Goal: Information Seeking & Learning: Find specific fact

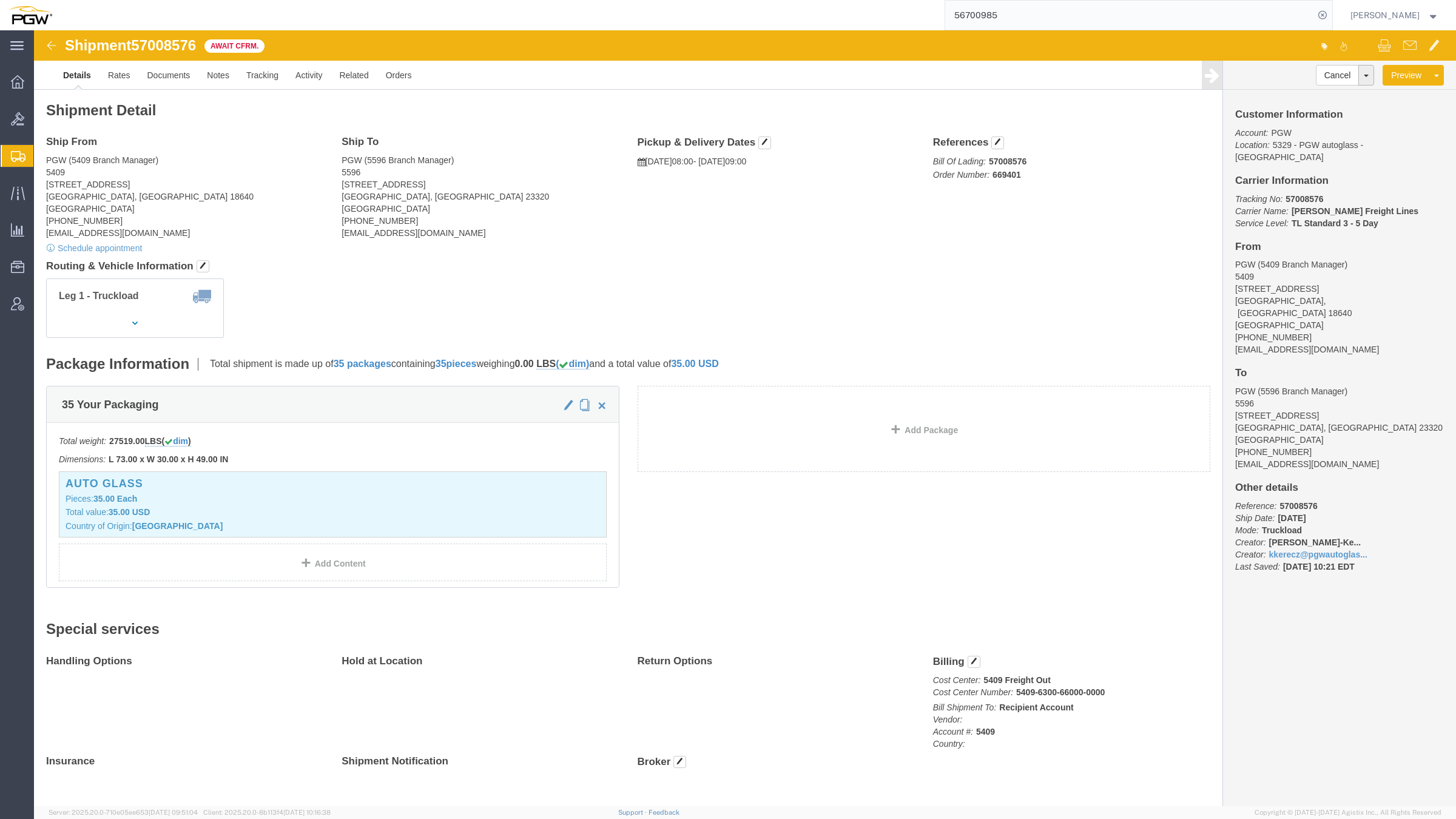
click at [176, 2] on div "56700985" at bounding box center [697, 15] width 1272 height 30
click div "Shipment Detail Ship From PGW (5409 Branch Manager) 5409 125 Enterprise Way Pit…"
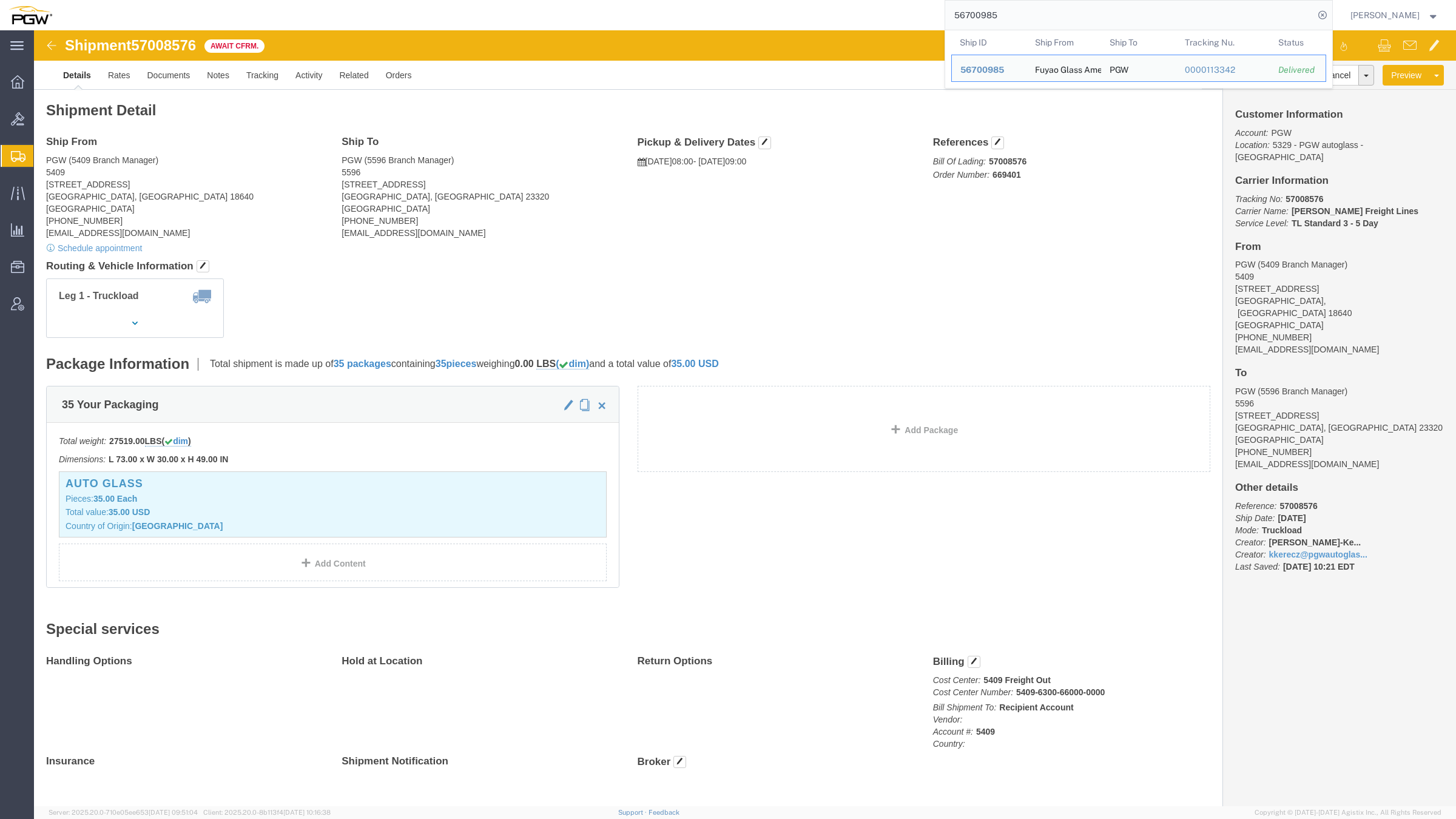
drag, startPoint x: 991, startPoint y: 13, endPoint x: 921, endPoint y: 16, distance: 70.1
click at [945, 16] on input "56700985" at bounding box center [1129, 15] width 369 height 29
click at [976, 17] on input "56700985" at bounding box center [1129, 15] width 369 height 29
drag, startPoint x: 943, startPoint y: 14, endPoint x: 905, endPoint y: 15, distance: 38.0
click at [905, 15] on div "56700985 Ship ID Ship From Ship To Tracking Nu. Status Ship ID 56700985 Ship Fr…" at bounding box center [697, 15] width 1272 height 30
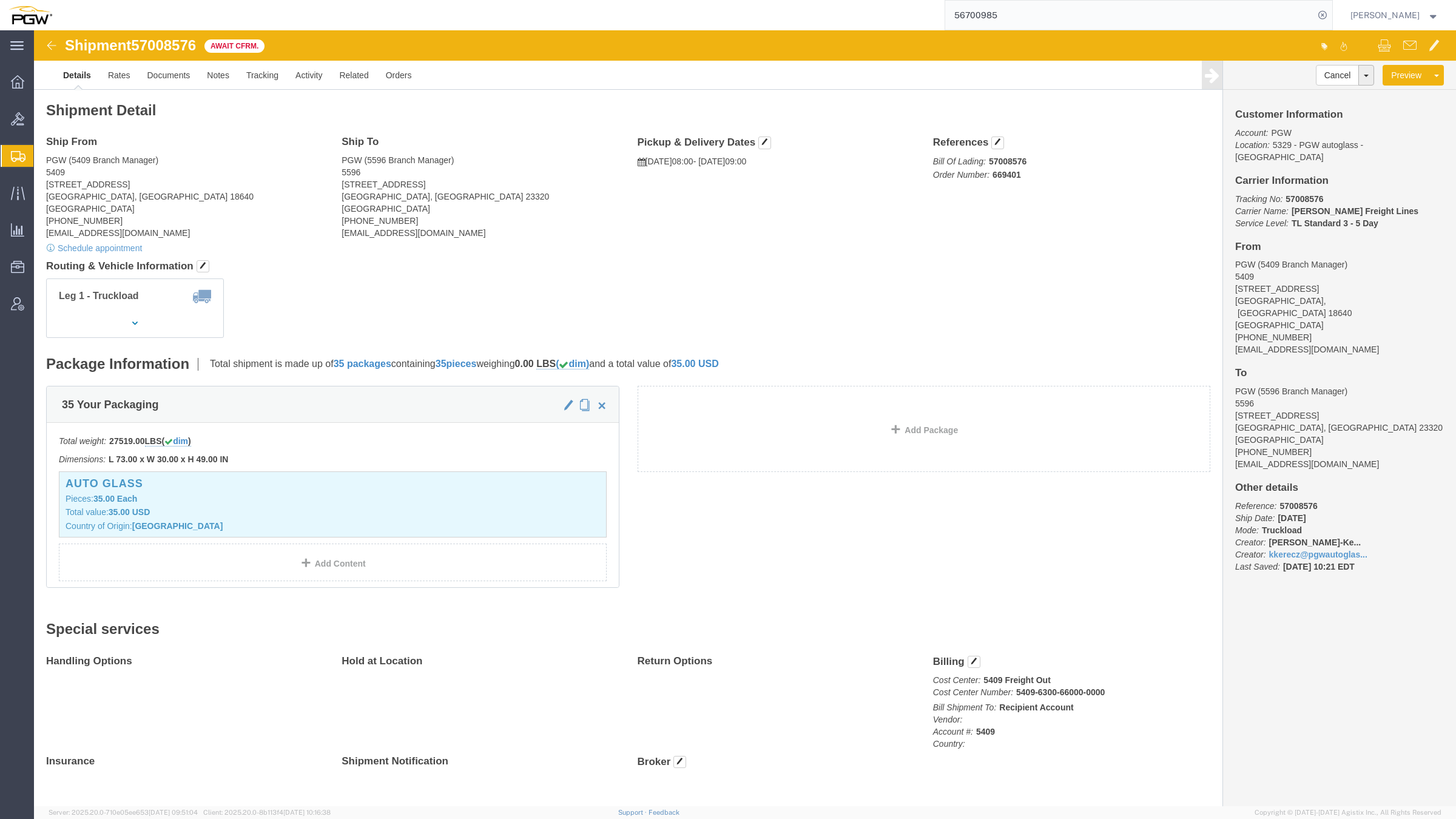
paste input "7008264"
type input "57008264"
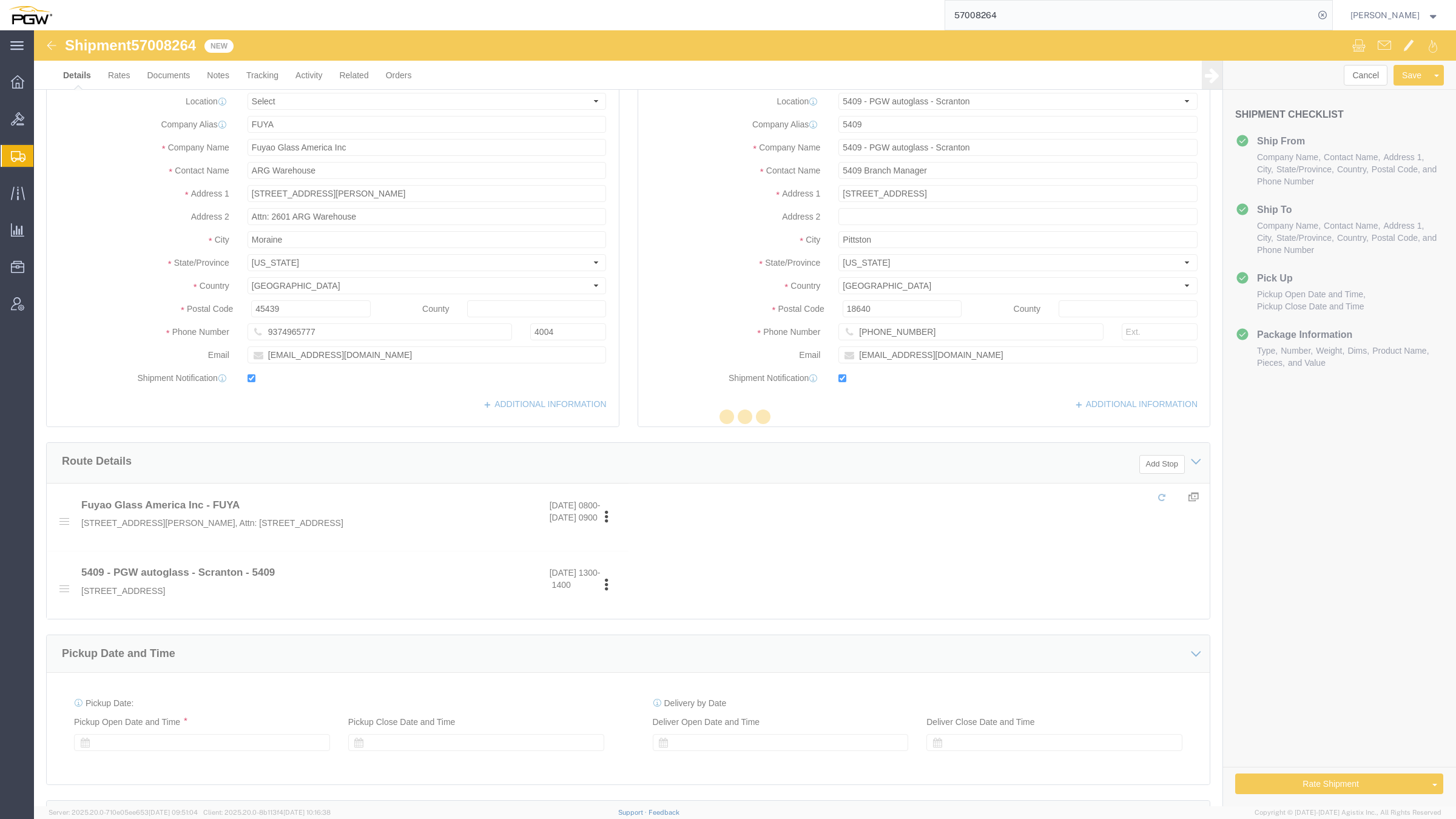
select select "61931"
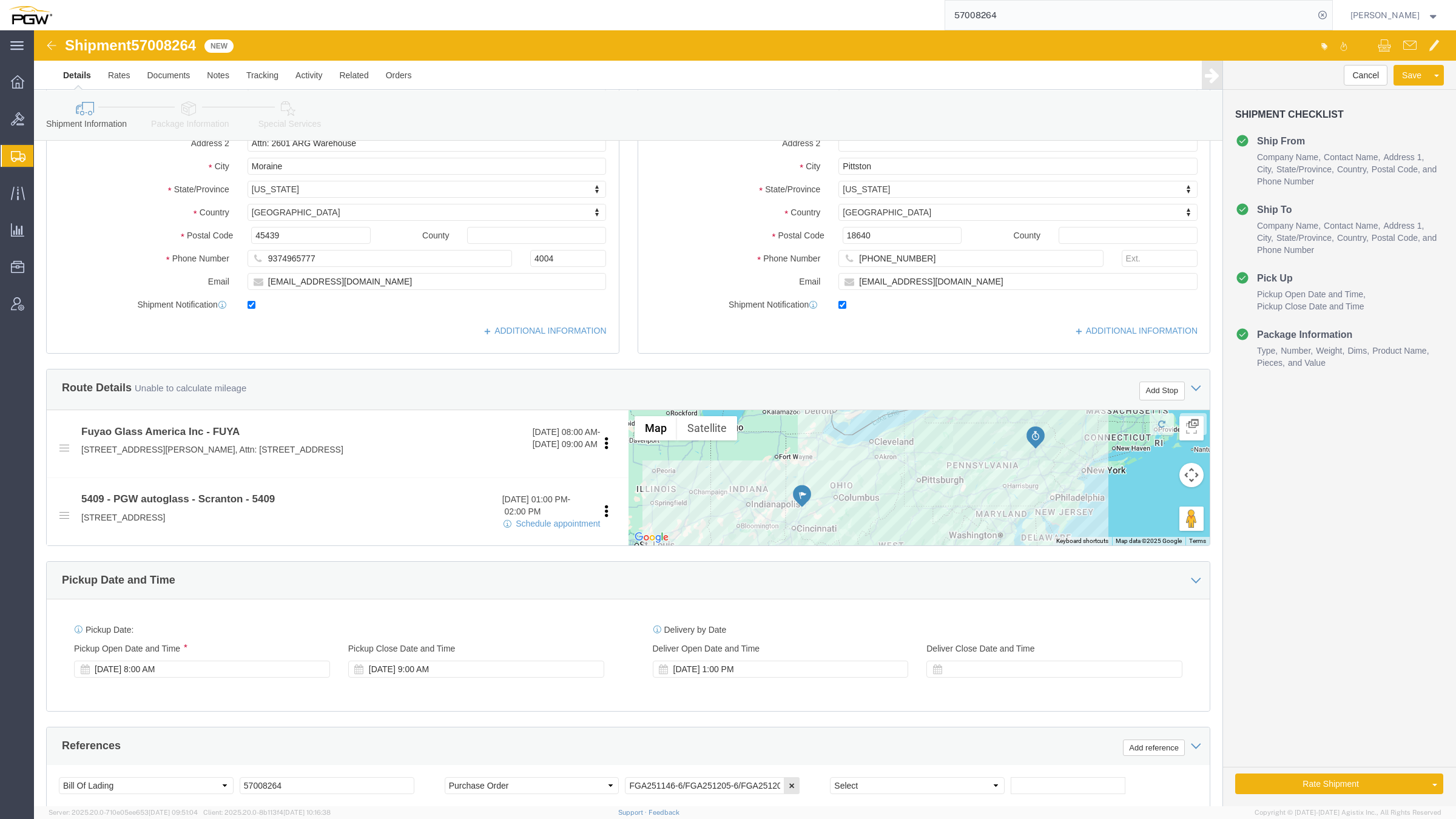
scroll to position [228, 0]
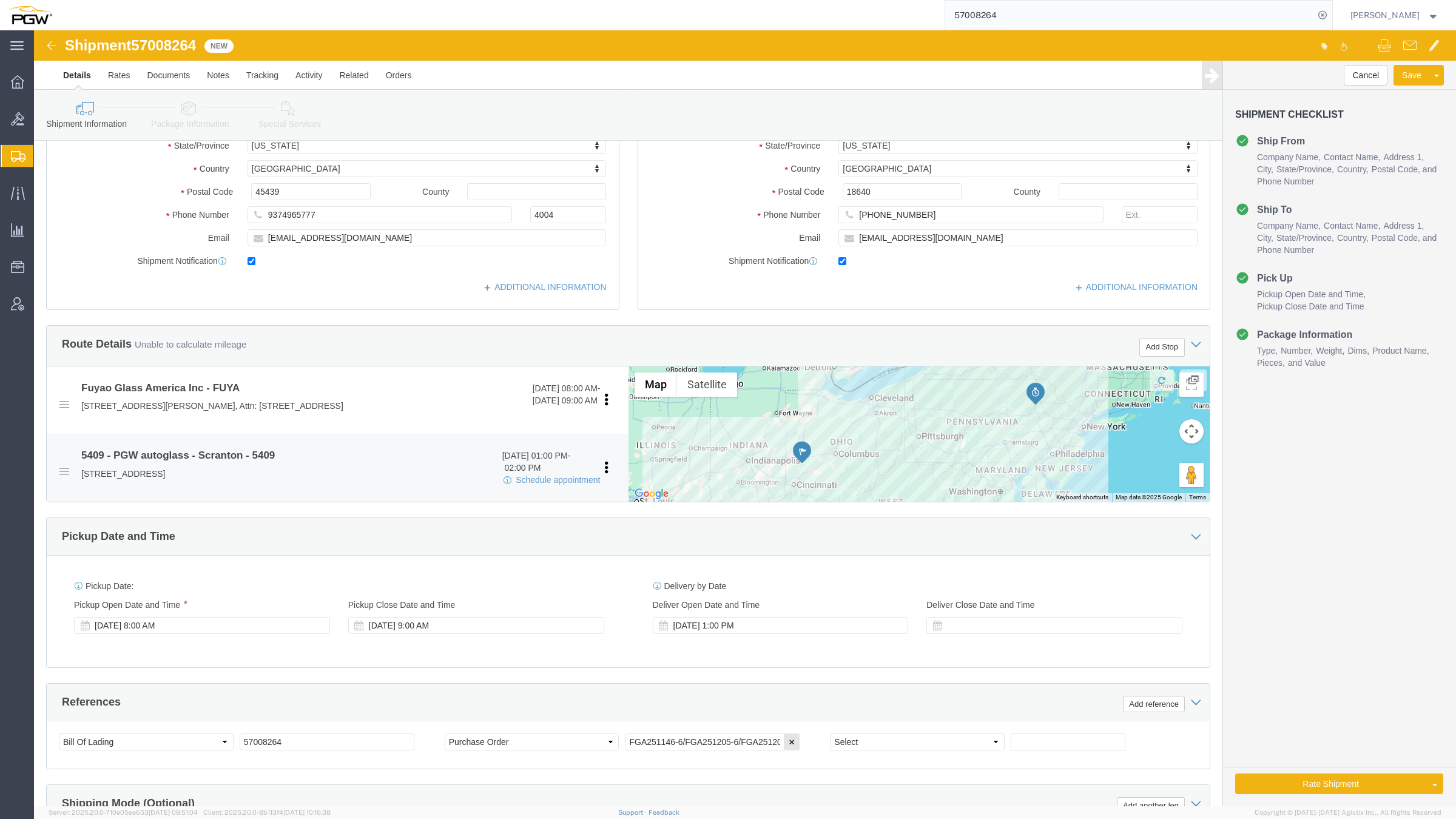
click span "[DATE]"
click li "5409 - PGW autoglass - Scranton - 5409 10/03/2025 01:00 PM - 02:00 PM Schedule …"
click span "[DATE]"
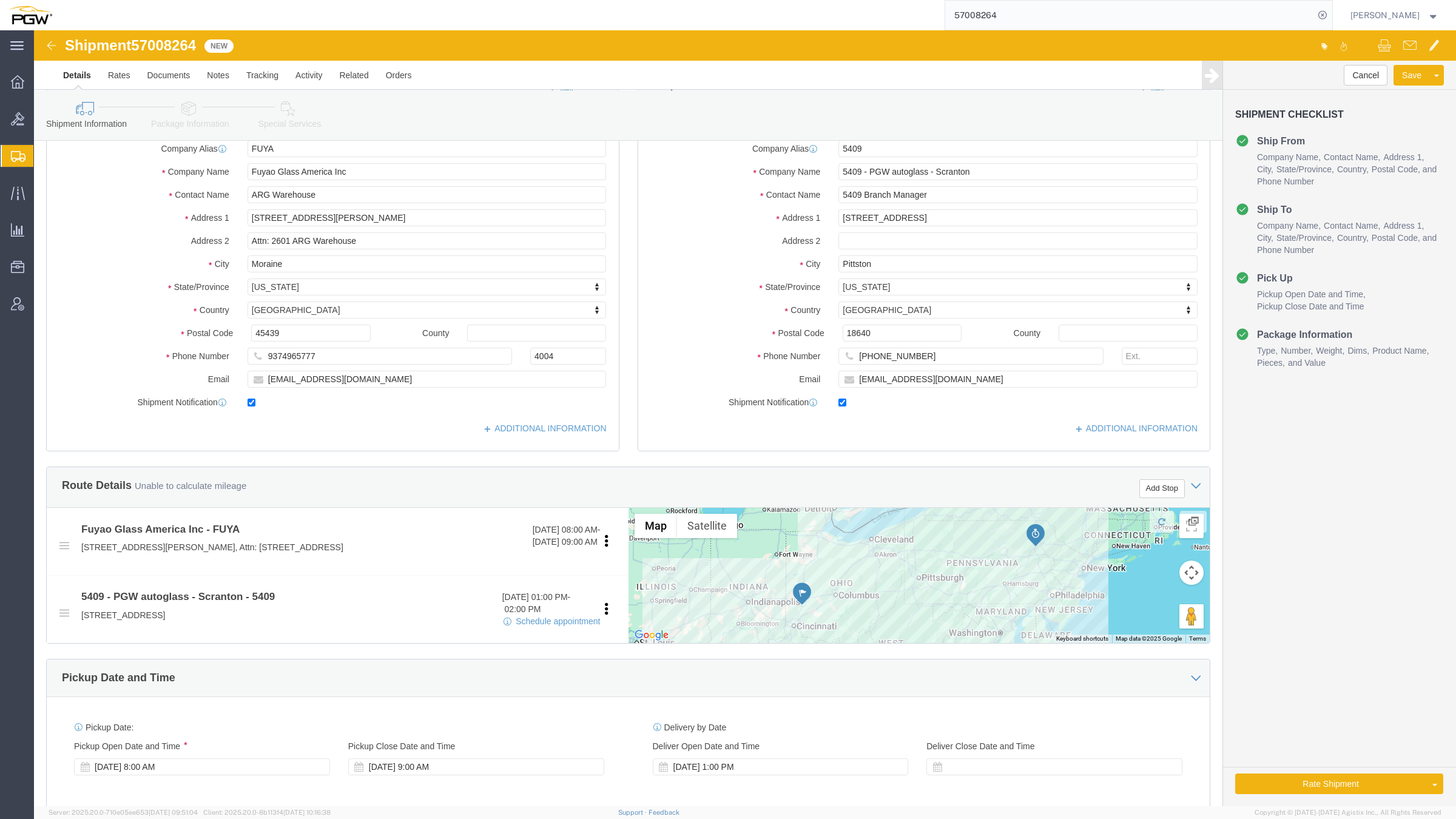
scroll to position [0, 0]
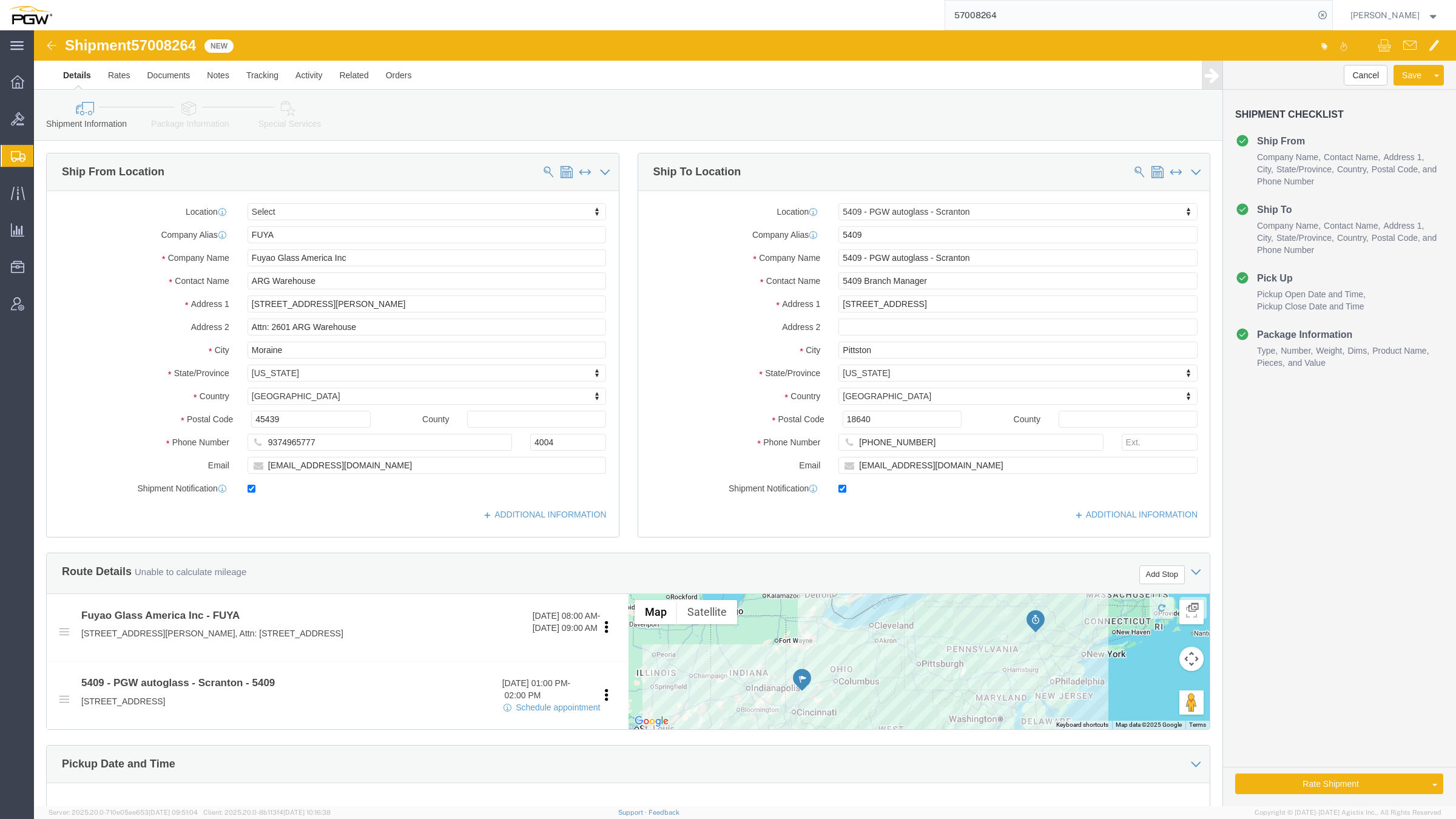
click icon
click link "Rates"
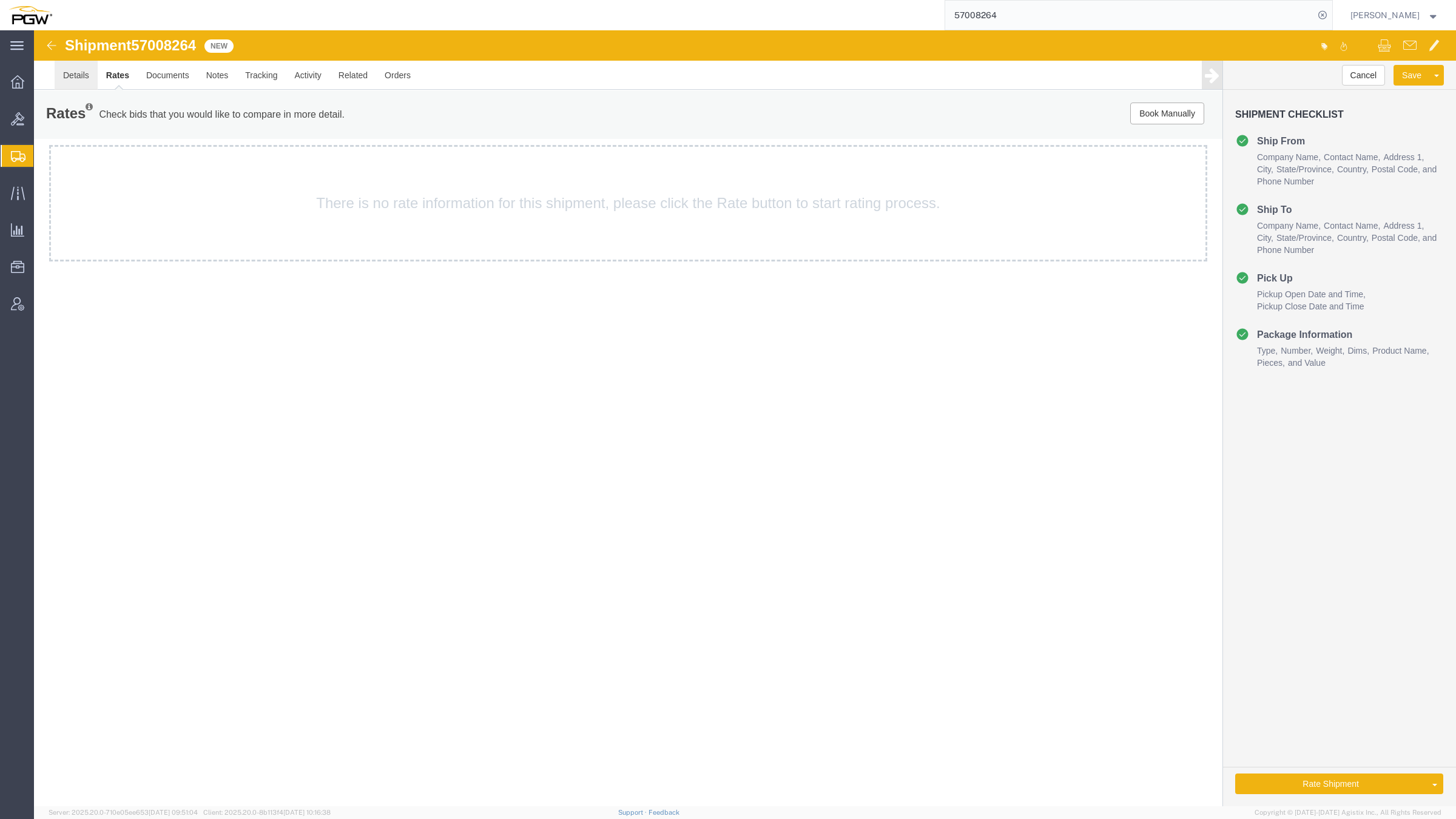
click at [80, 80] on link "Details" at bounding box center [76, 75] width 43 height 29
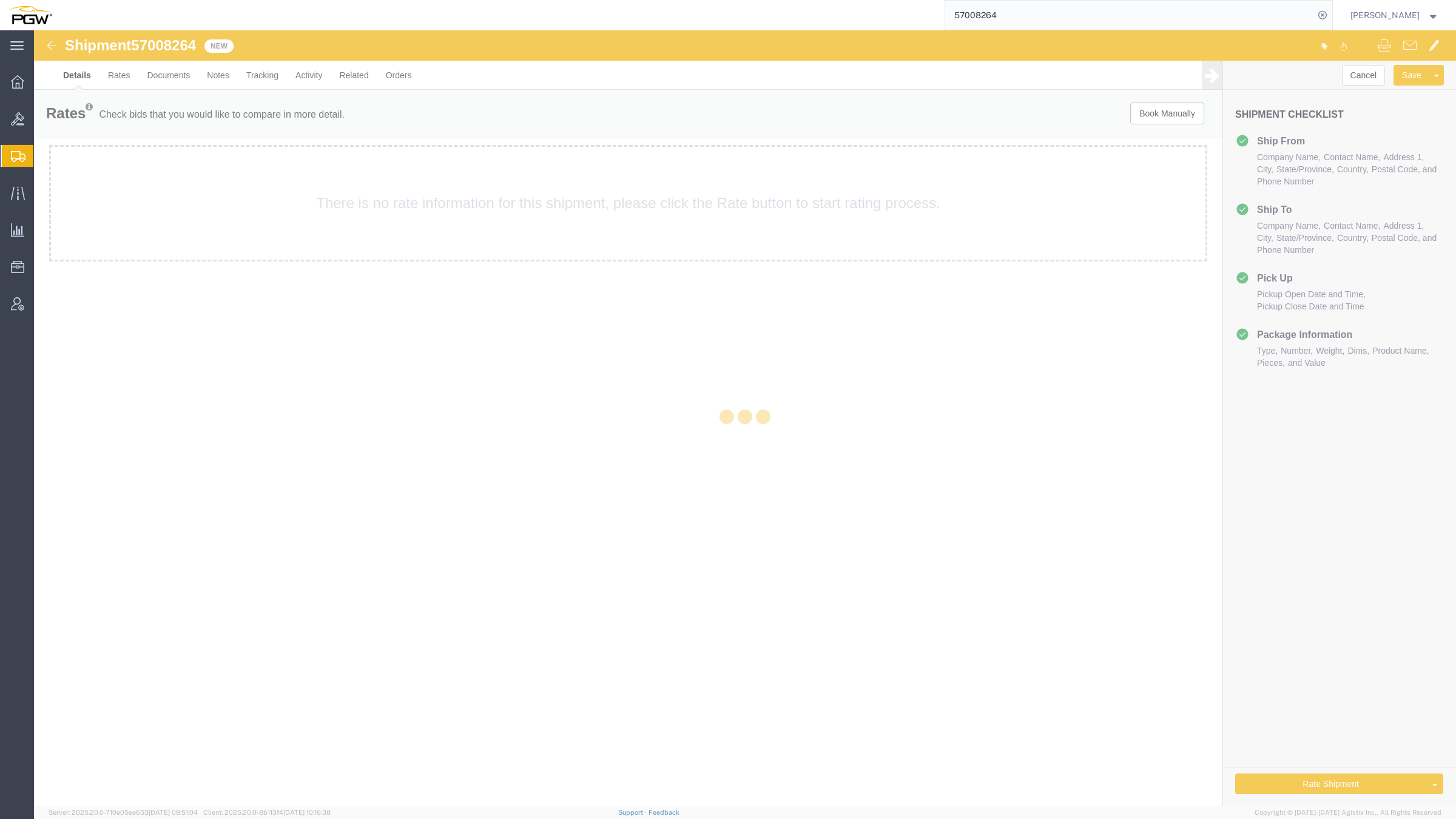
select select "61931"
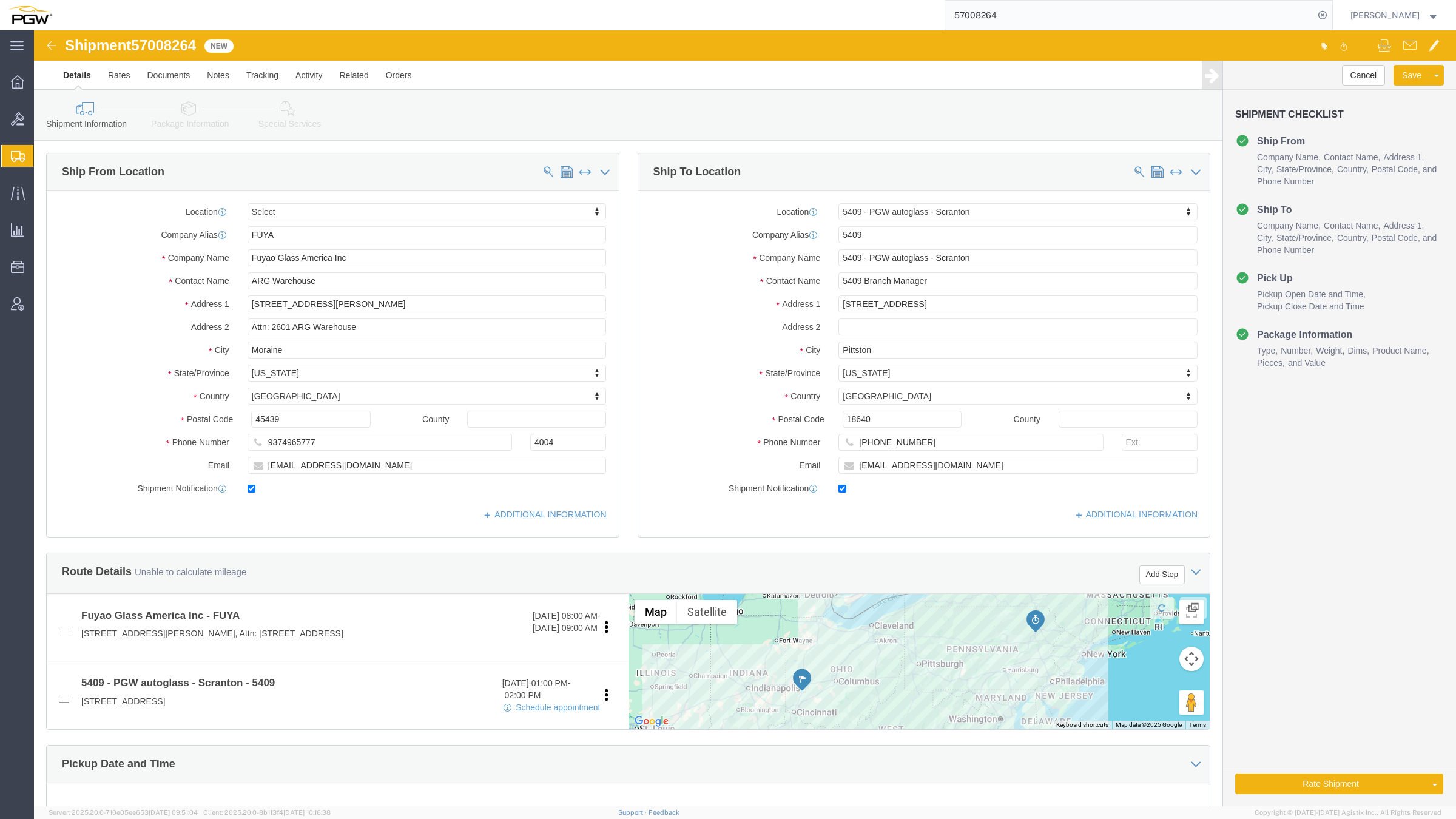
click at [772, 0] on div "57008264" at bounding box center [697, 15] width 1272 height 30
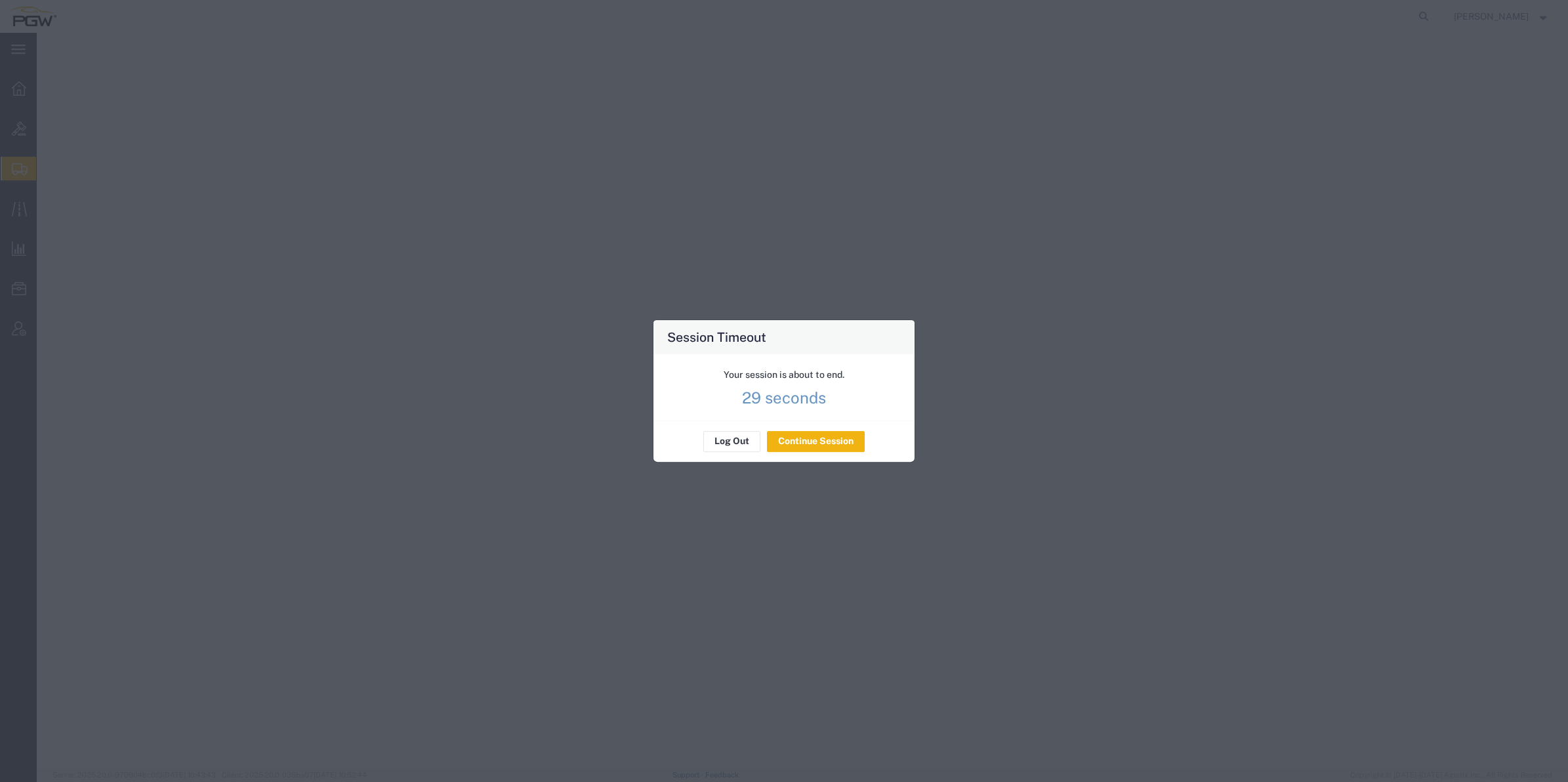
select select
select select "62891"
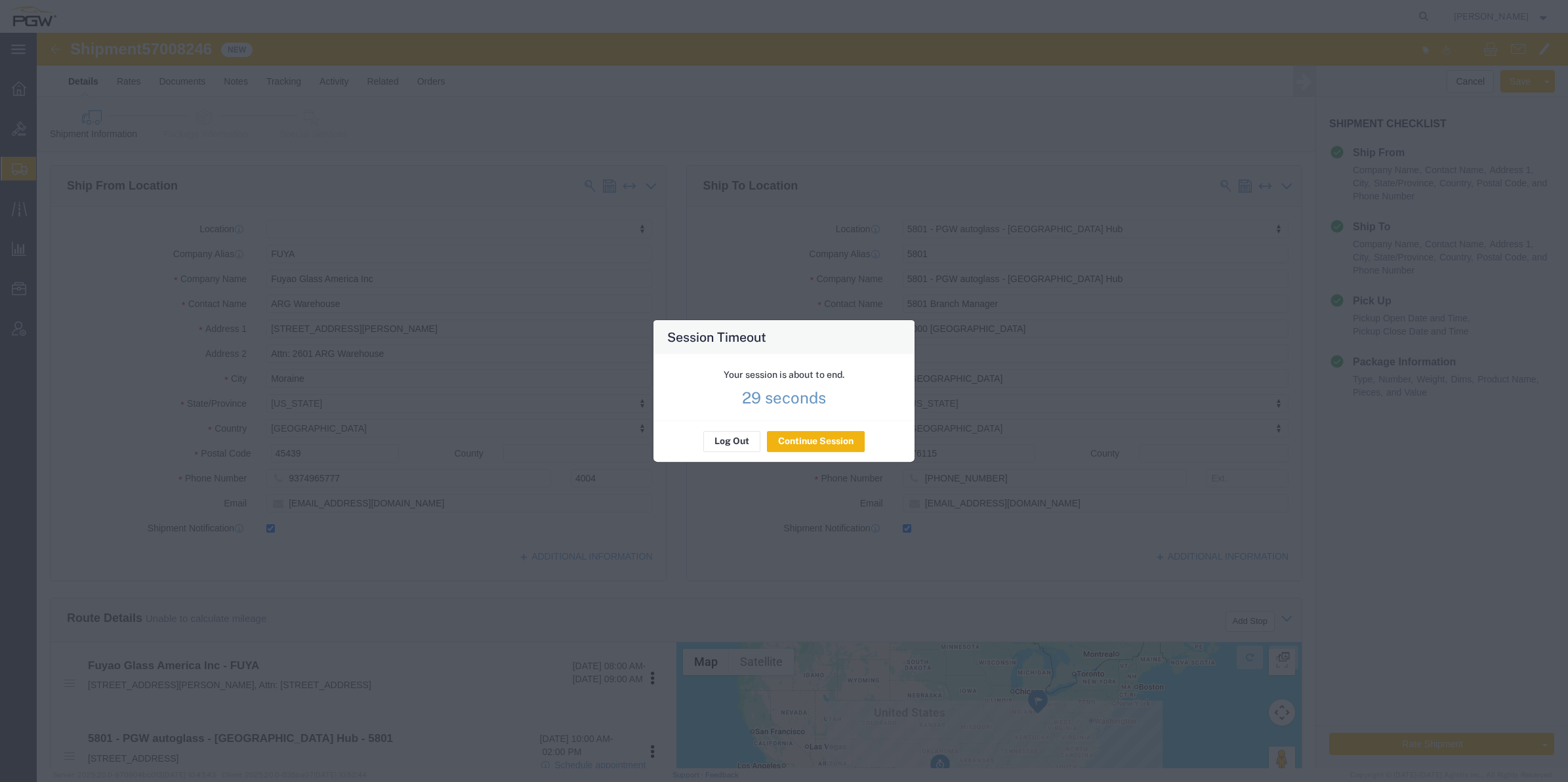
scroll to position [82, 0]
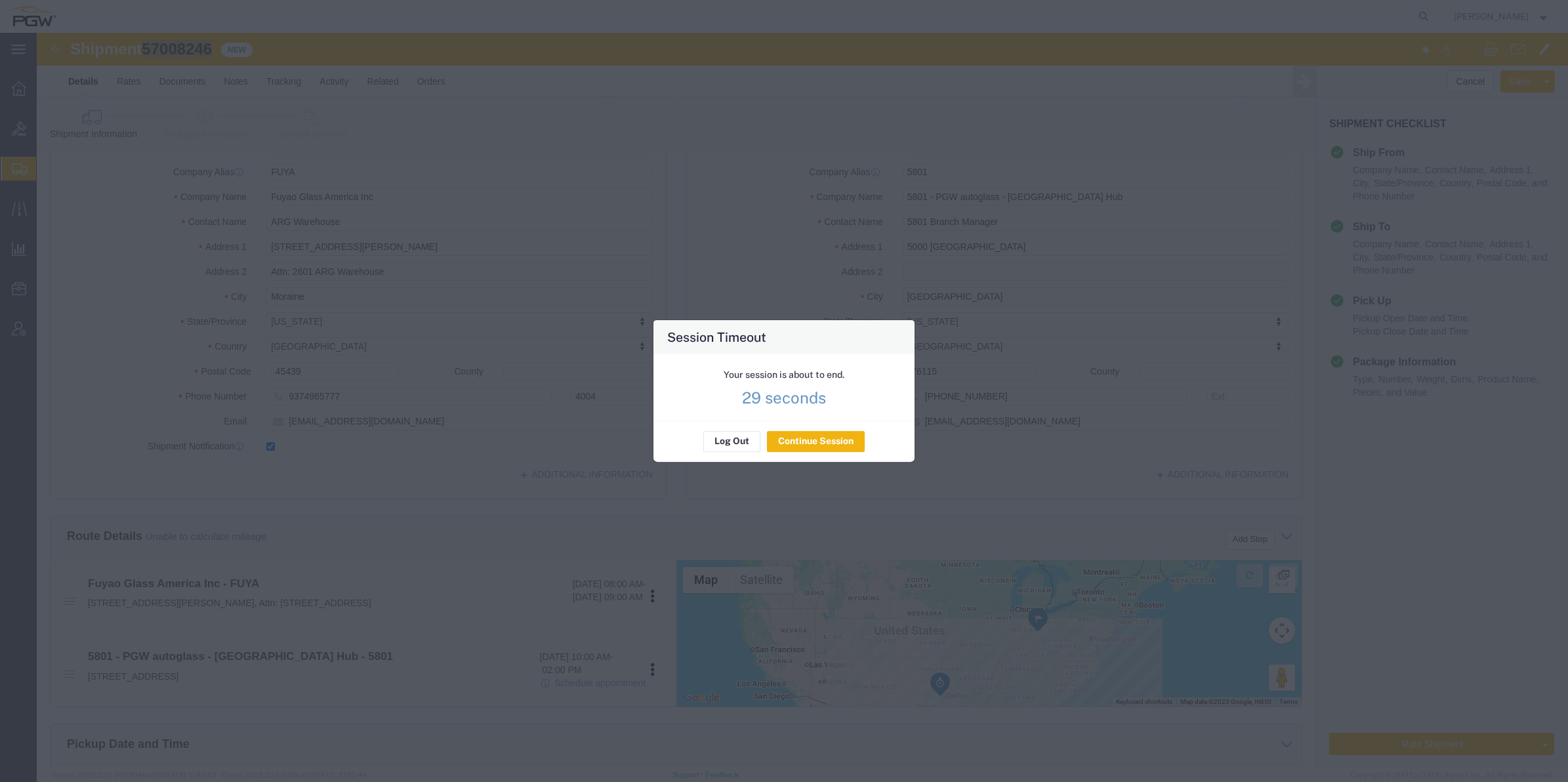
click at [785, 402] on p "29 seconds" at bounding box center [784, 398] width 84 height 13
click at [812, 441] on button "Continue Session" at bounding box center [816, 442] width 98 height 21
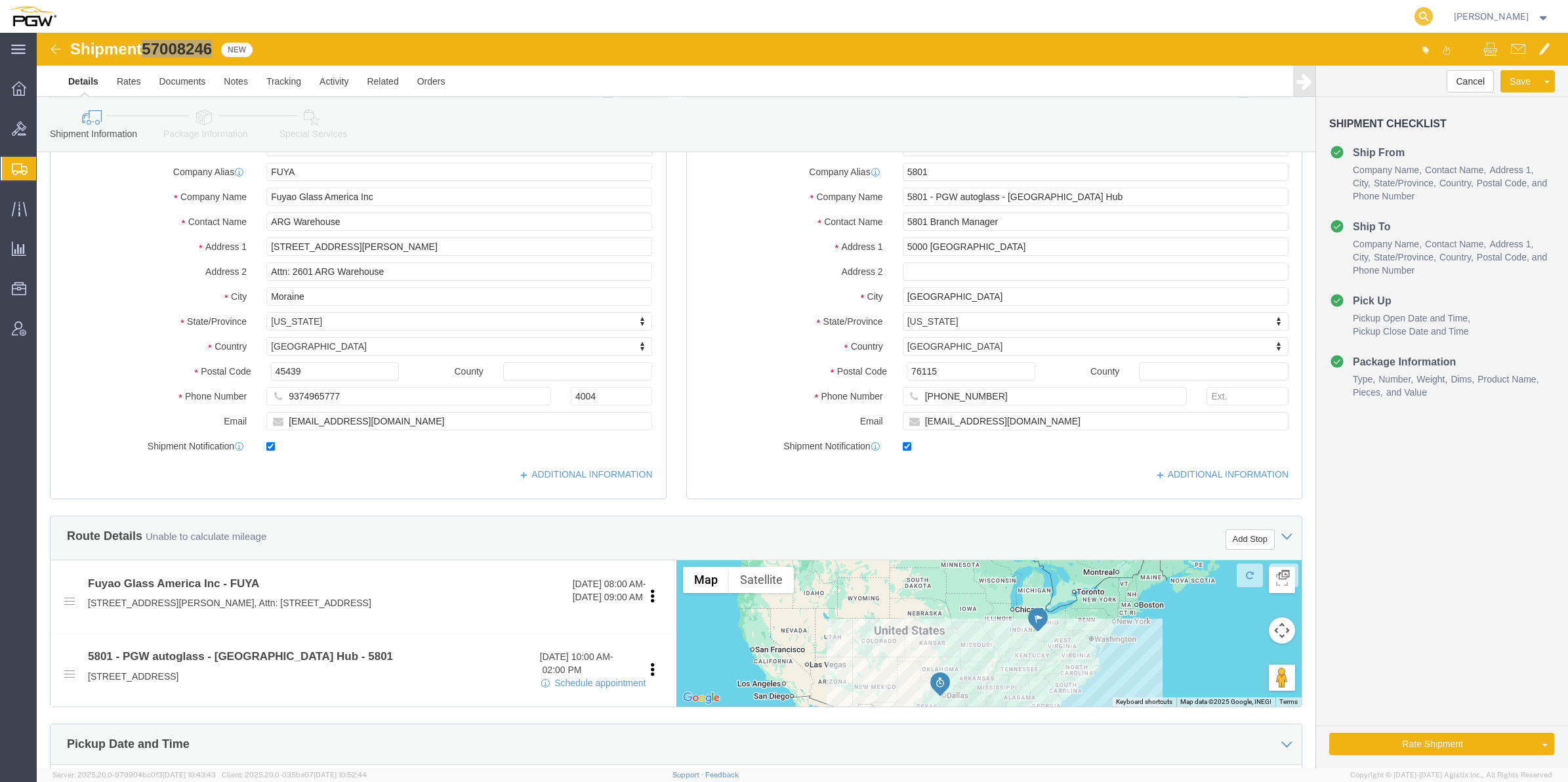
click at [1415, 10] on icon at bounding box center [1424, 16] width 19 height 19
click at [1222, 15] on input "search" at bounding box center [1215, 16] width 399 height 31
paste input "56700326"
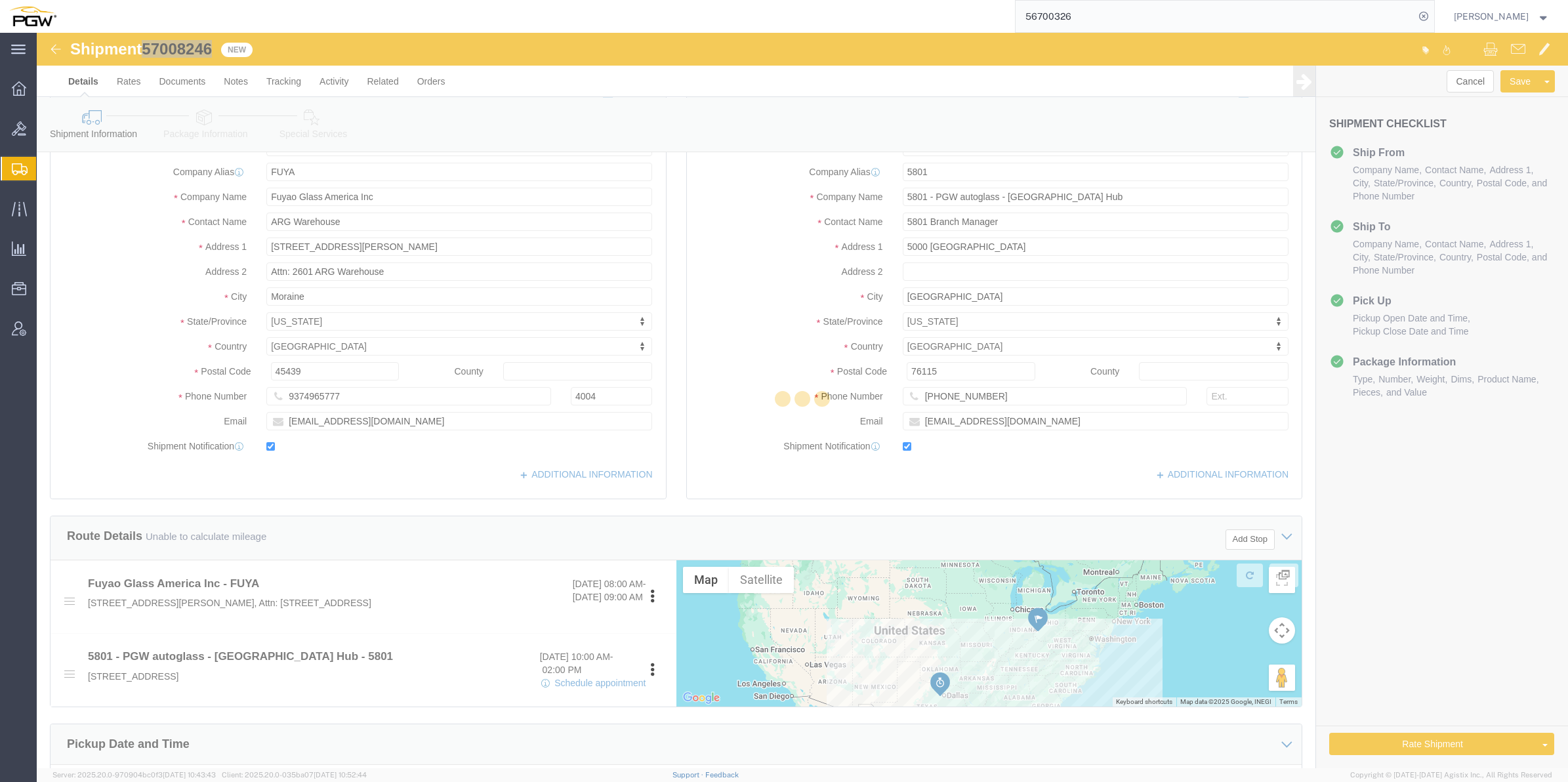
drag, startPoint x: 1094, startPoint y: 25, endPoint x: 1089, endPoint y: 18, distance: 8.6
click at [1091, 23] on input "56700326" at bounding box center [1215, 16] width 399 height 31
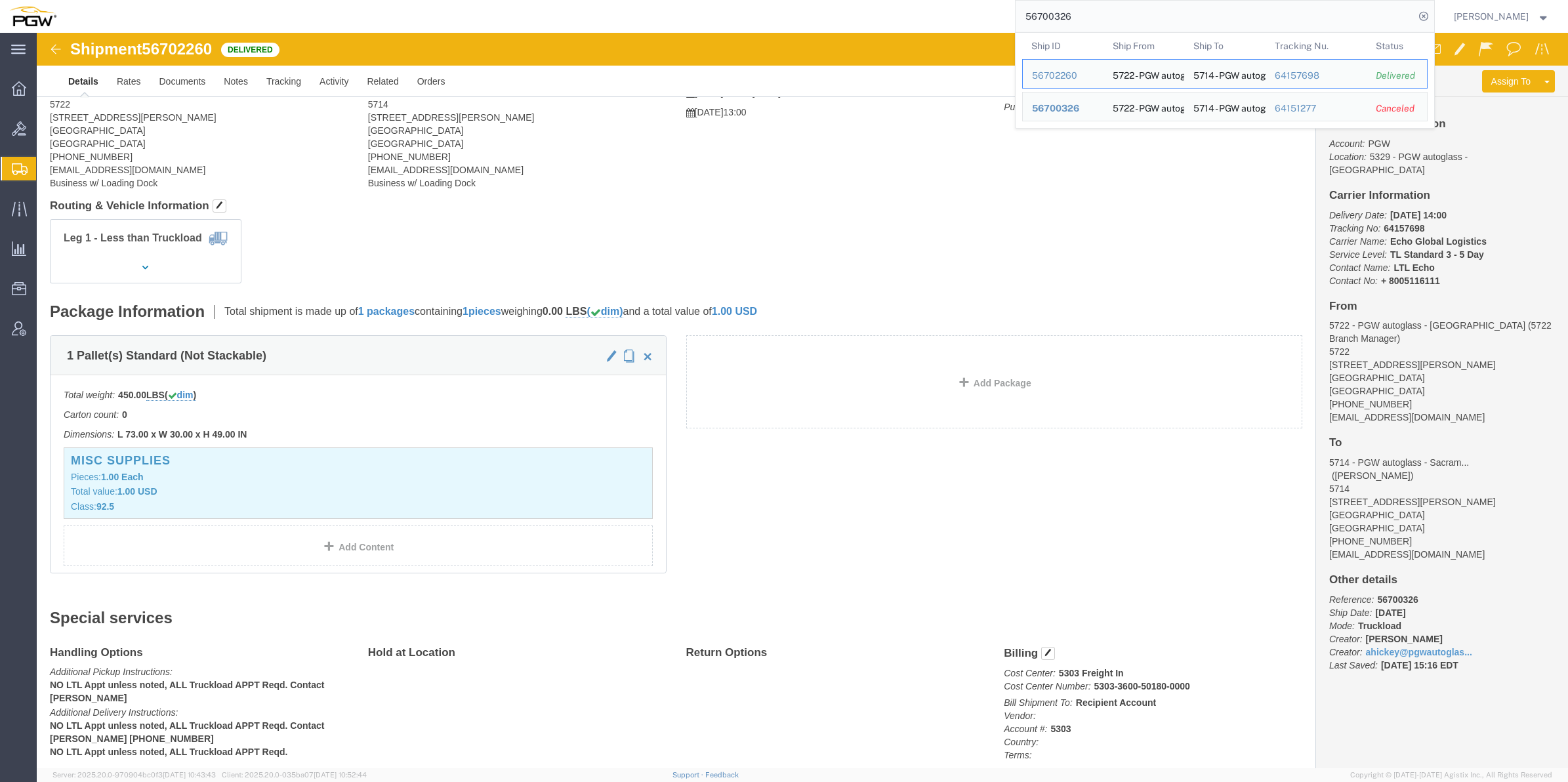
click b "5303-3600-50180-0000"
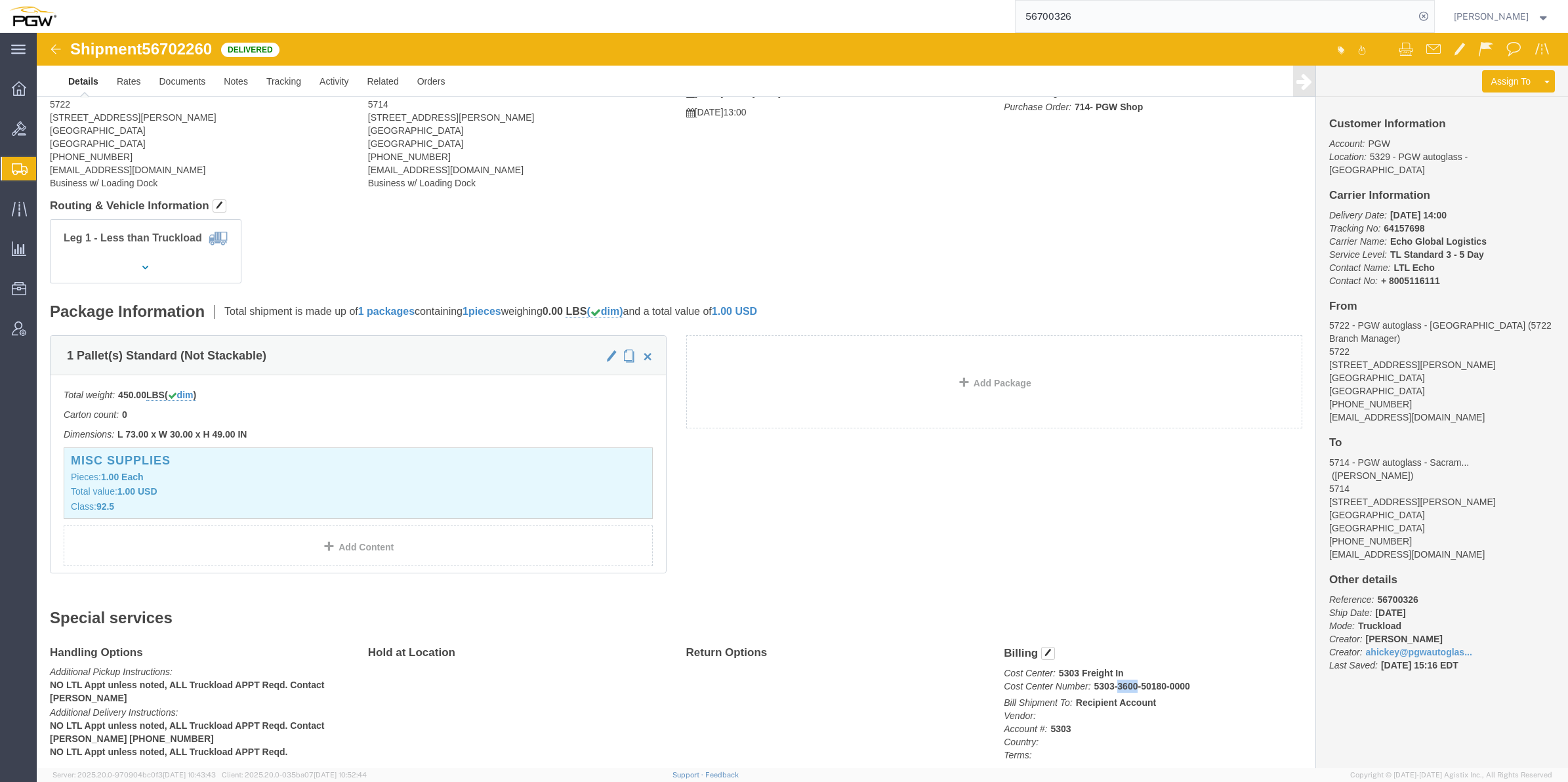
click b "5303-3600-50180-0000"
drag, startPoint x: 1083, startPoint y: 657, endPoint x: 1066, endPoint y: 653, distance: 17.5
click b "5303-3600-50180-0000"
drag, startPoint x: 1066, startPoint y: 653, endPoint x: 1073, endPoint y: 653, distance: 7.0
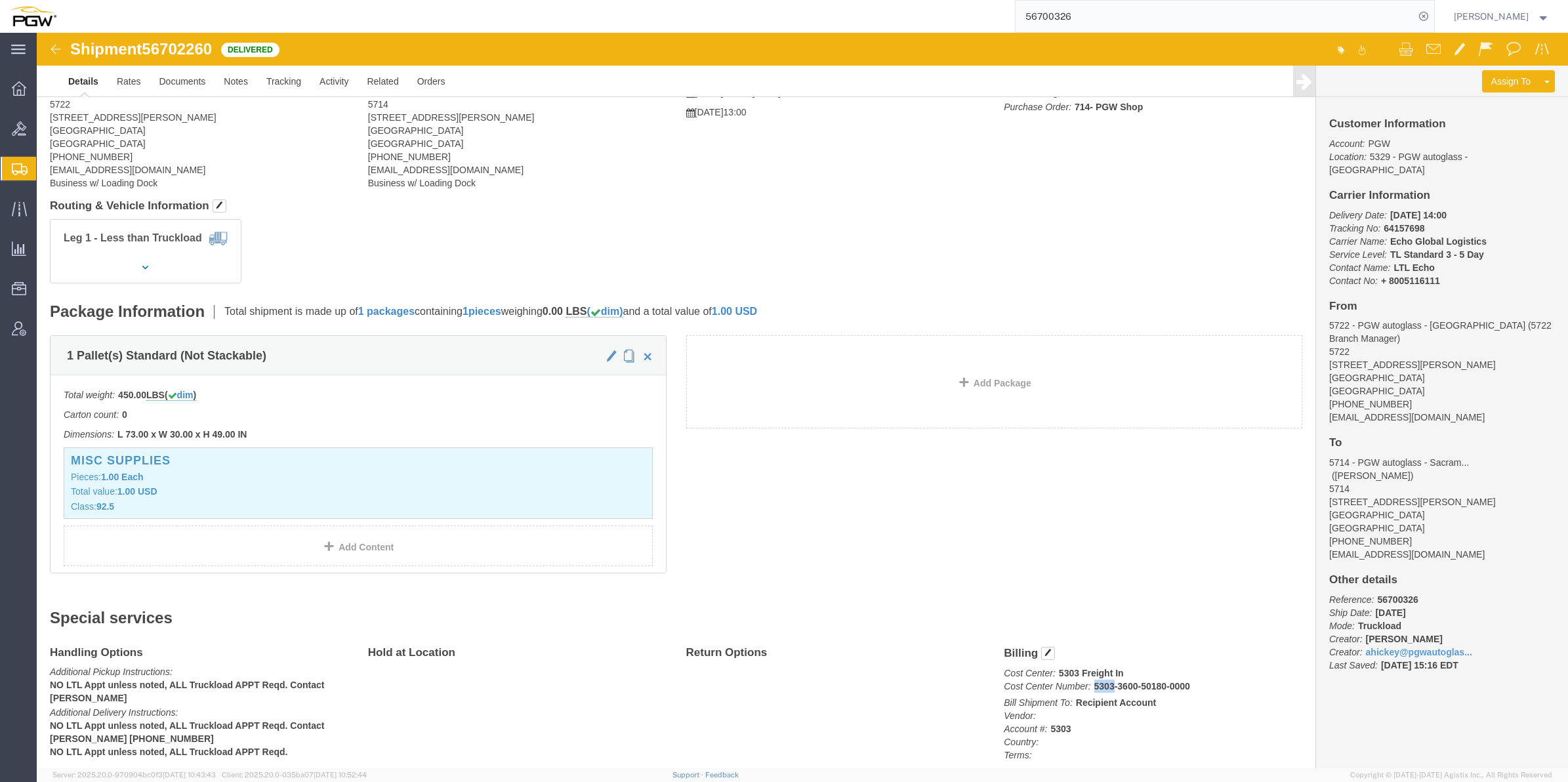
click b "5303-3600-50180-0000"
drag, startPoint x: 1164, startPoint y: 655, endPoint x: 1051, endPoint y: 656, distance: 113.0
click p "Cost Center: 5303 Freight In Cost Center Number: 5303-3600-50180-0000"
copy b "5303-3600-50180-0000"
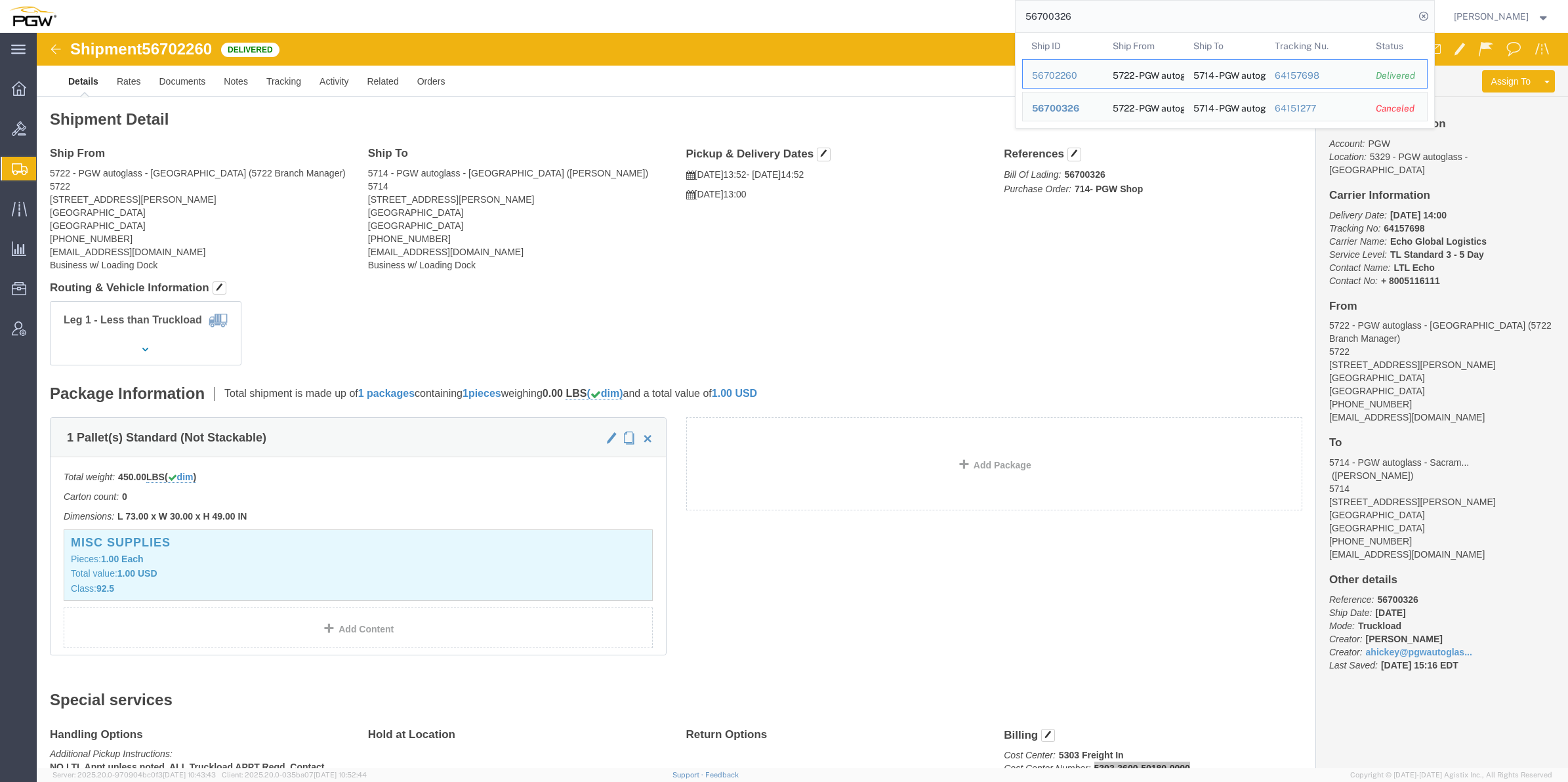
drag, startPoint x: 1081, startPoint y: 19, endPoint x: 966, endPoint y: 26, distance: 115.2
click at [907, 20] on div "56700326 Ship ID Ship From Ship To Tracking Nu. Status Ship ID 56702260 Ship Fr…" at bounding box center [751, 16] width 1370 height 33
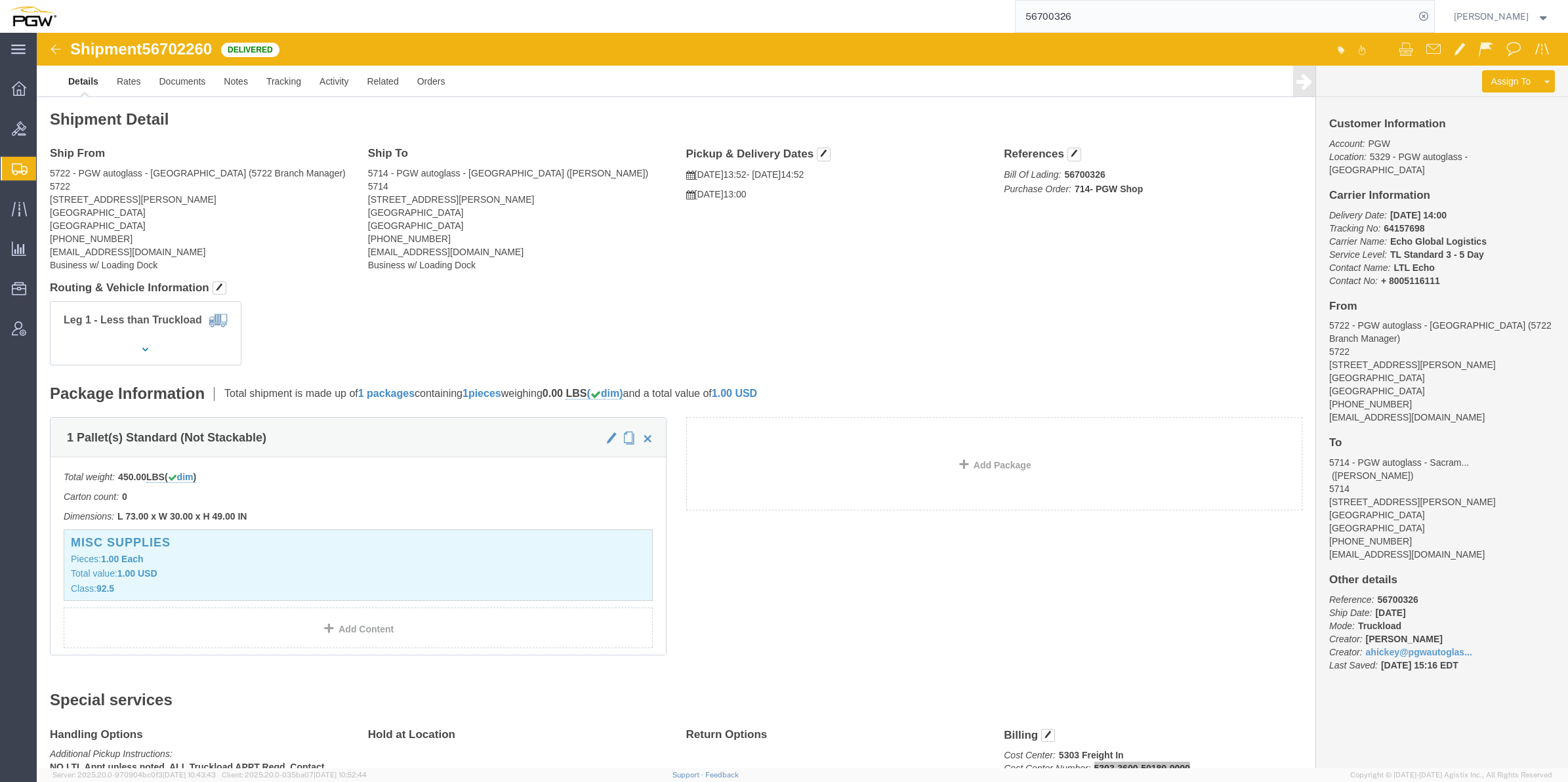
paste input "6537"
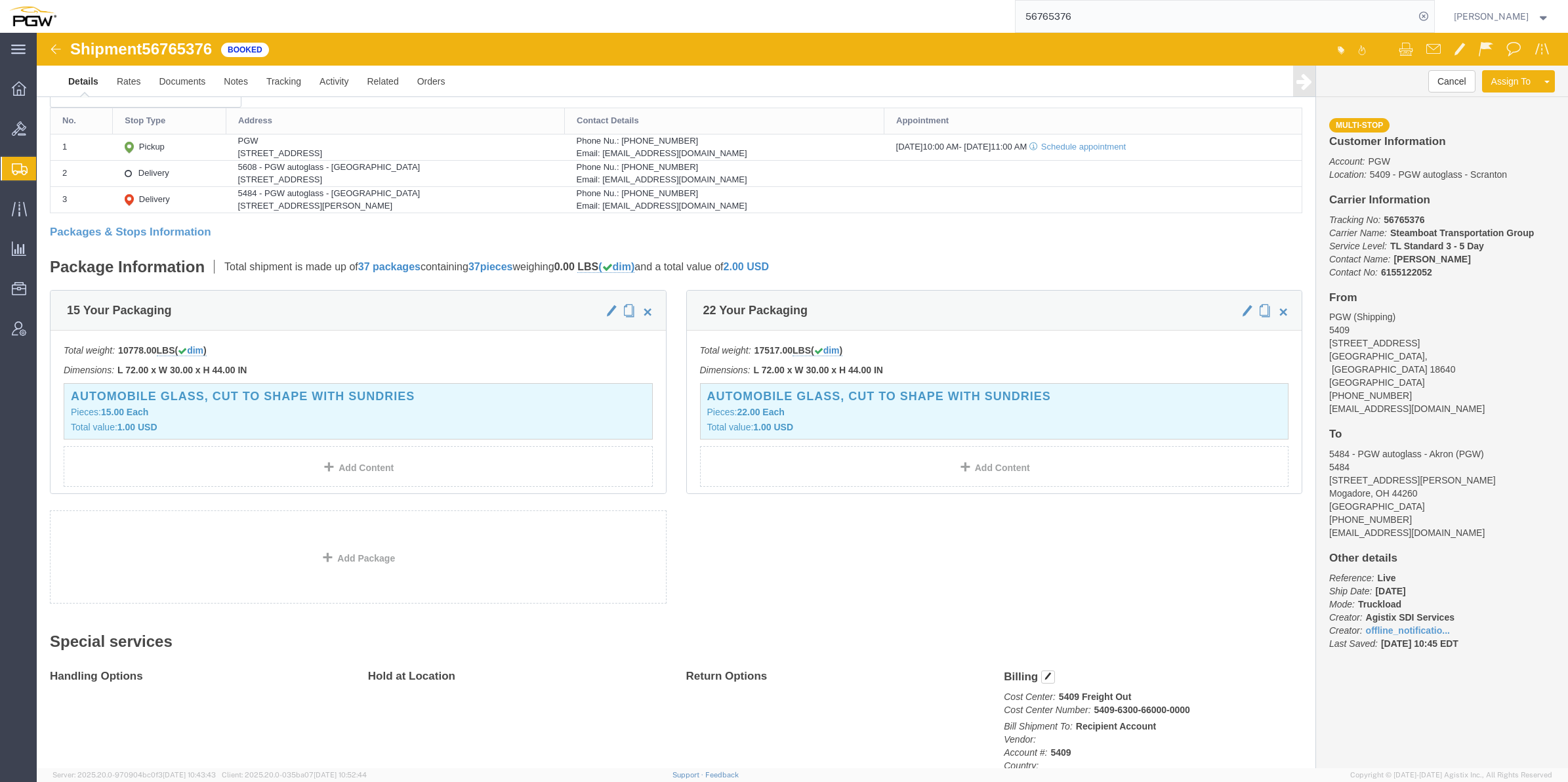
scroll to position [259, 0]
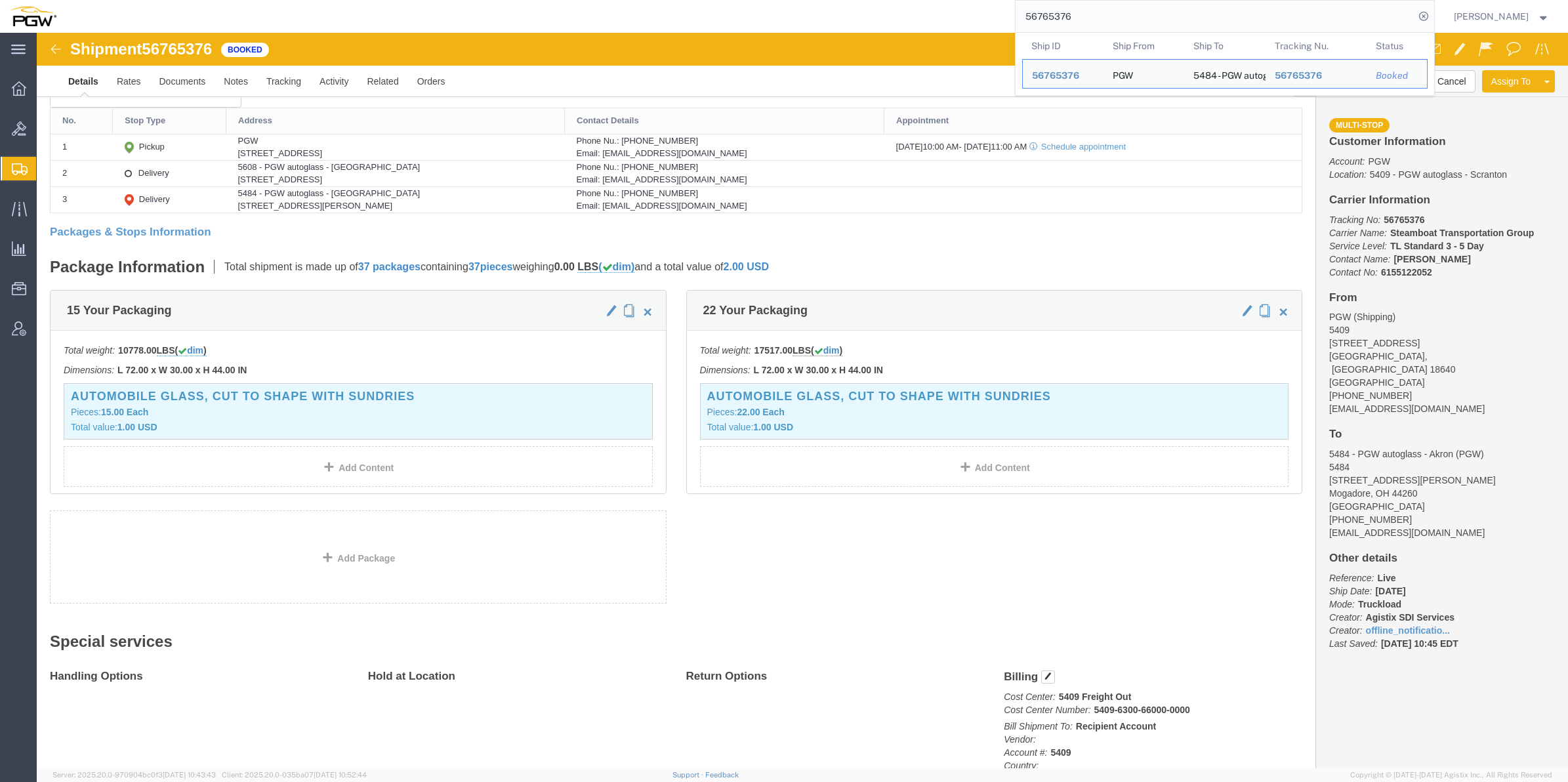
drag, startPoint x: 1049, startPoint y: 18, endPoint x: 959, endPoint y: 14, distance: 90.1
click at [959, 14] on div "56765376 Ship ID Ship From Ship To Tracking Nu. Status Ship ID 56765376 Ship Fr…" at bounding box center [751, 16] width 1370 height 33
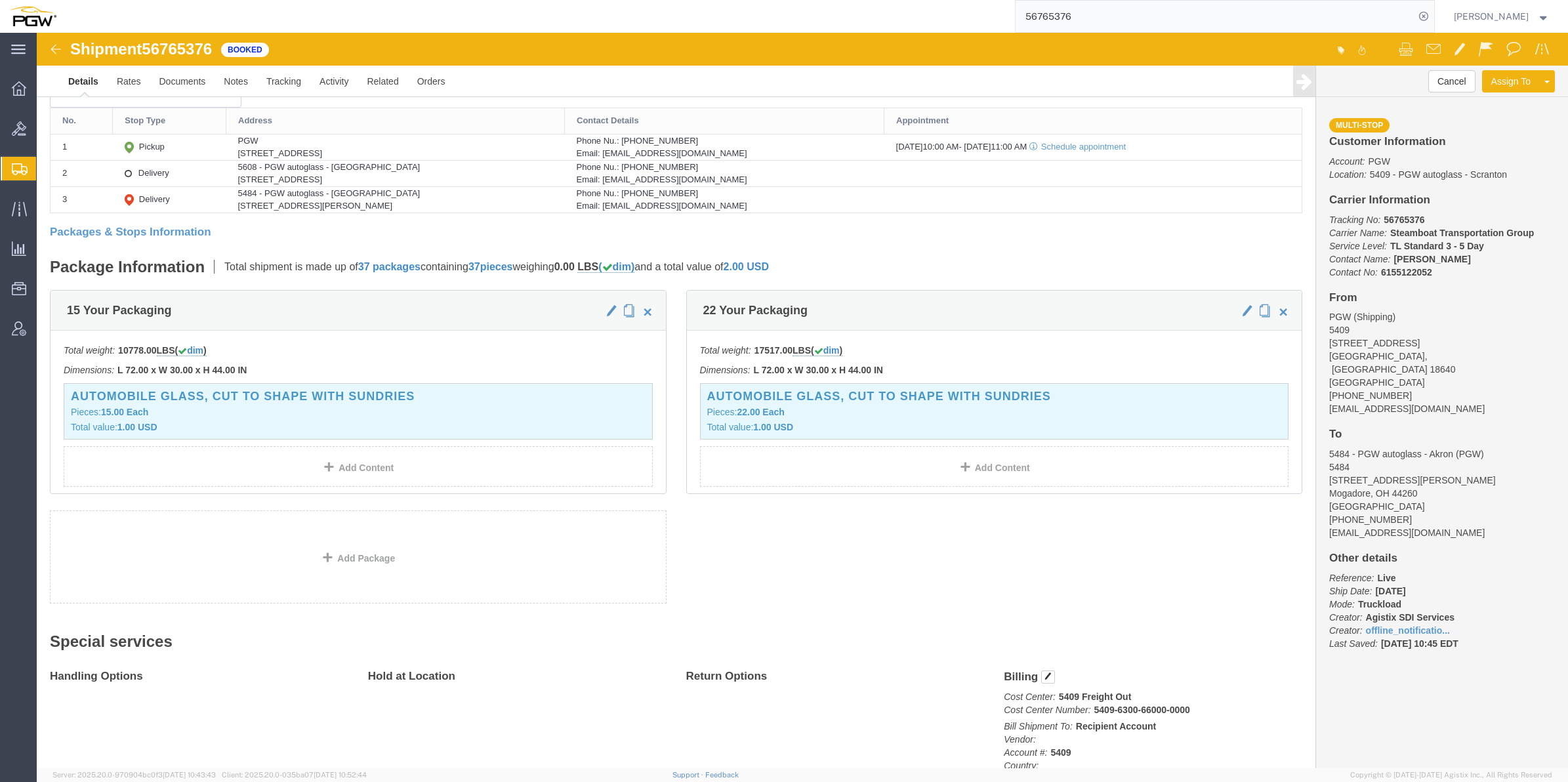
paste input "600171"
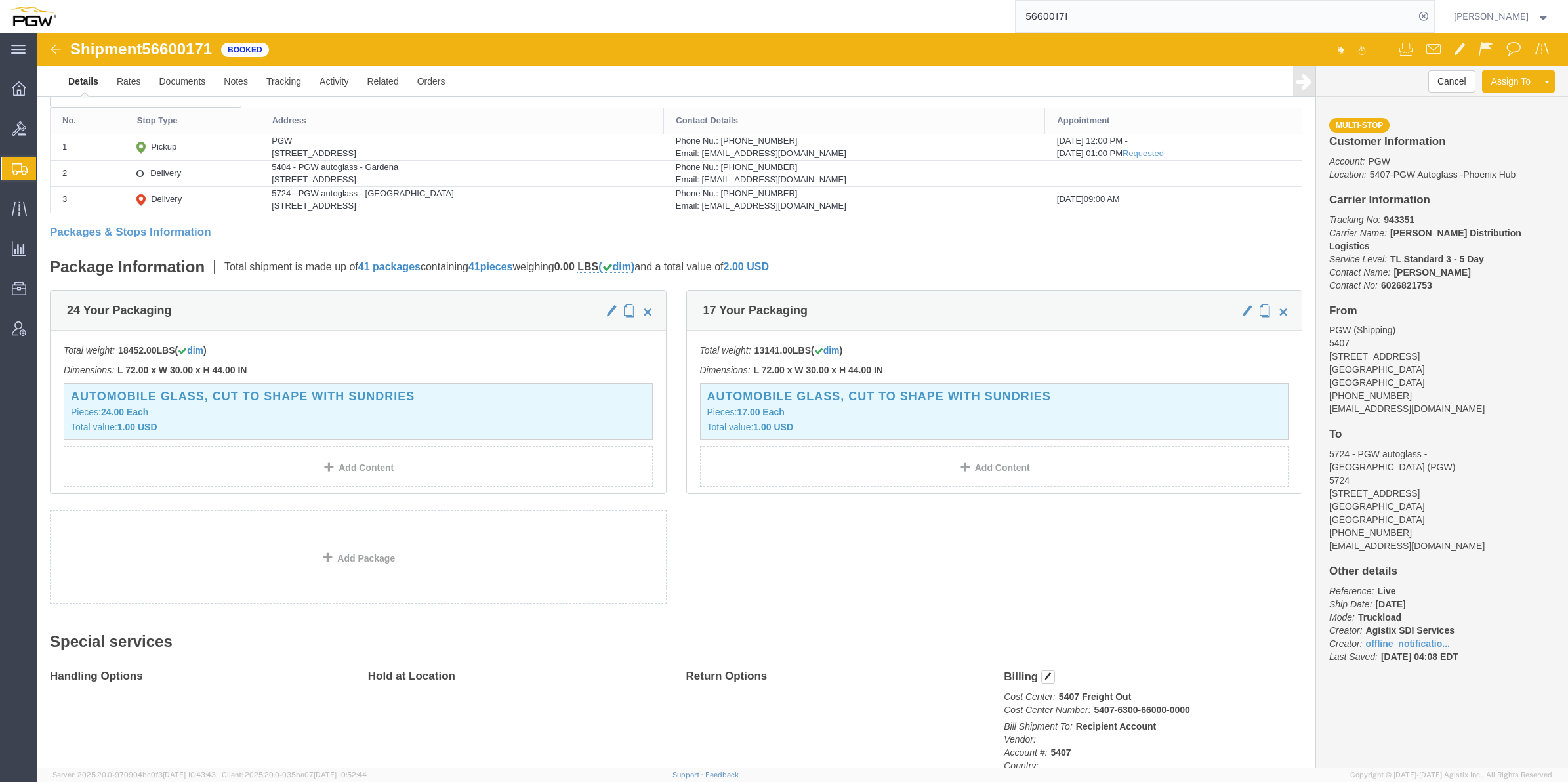
click p "Cost Center: 5407 Freight Out Cost Center Number: 5407-6300-66000-0000"
click b "5407 Freight Out"
click b "5407-6300-66000-0000"
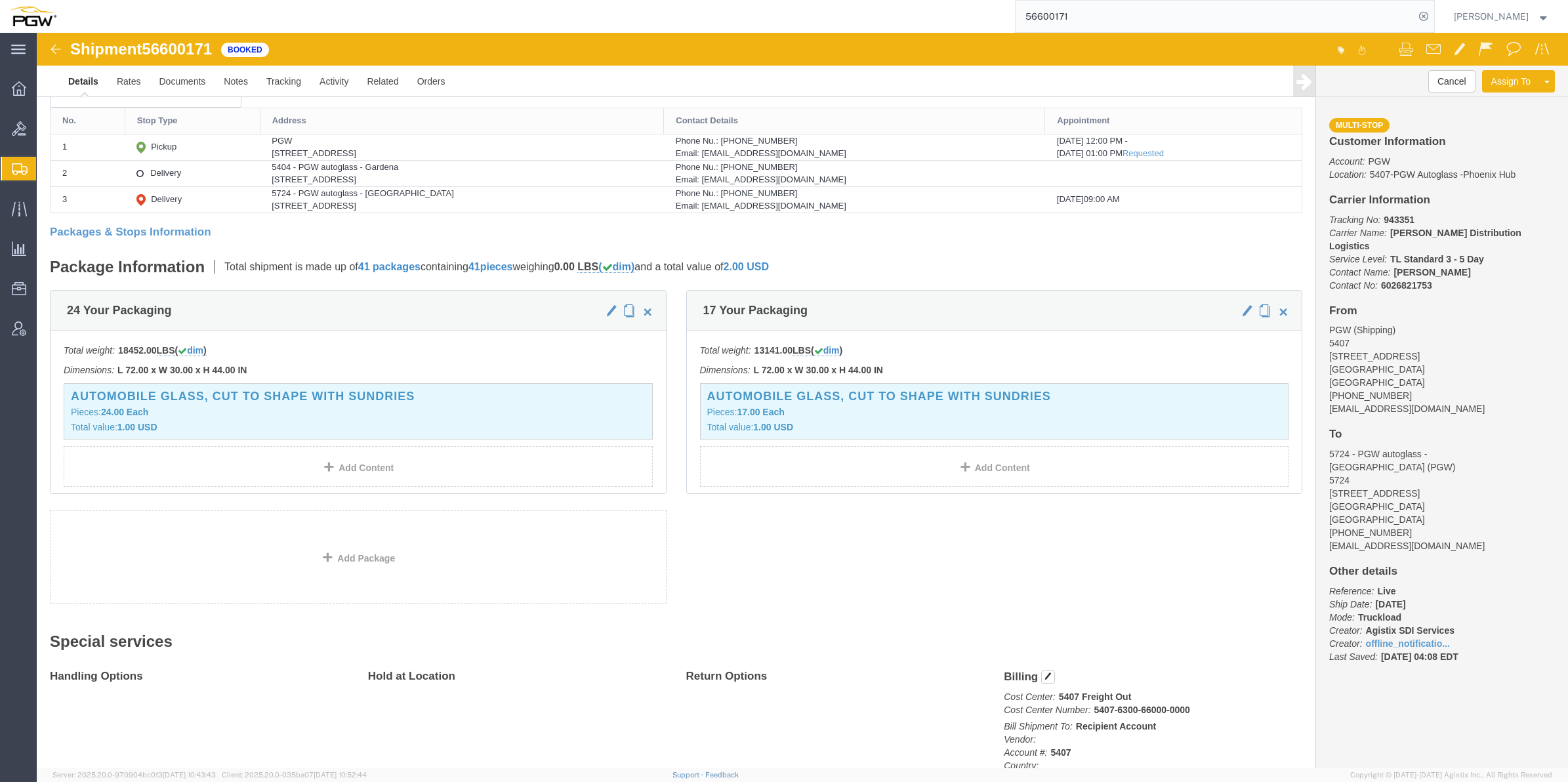
click b "5407-6300-66000-0000"
drag, startPoint x: 1085, startPoint y: 679, endPoint x: 1053, endPoint y: 678, distance: 32.0
click p "Cost Center: 5407 Freight Out Cost Center Number: 5407-6300-66000-0000"
copy b "5407-6300-66000-0000"
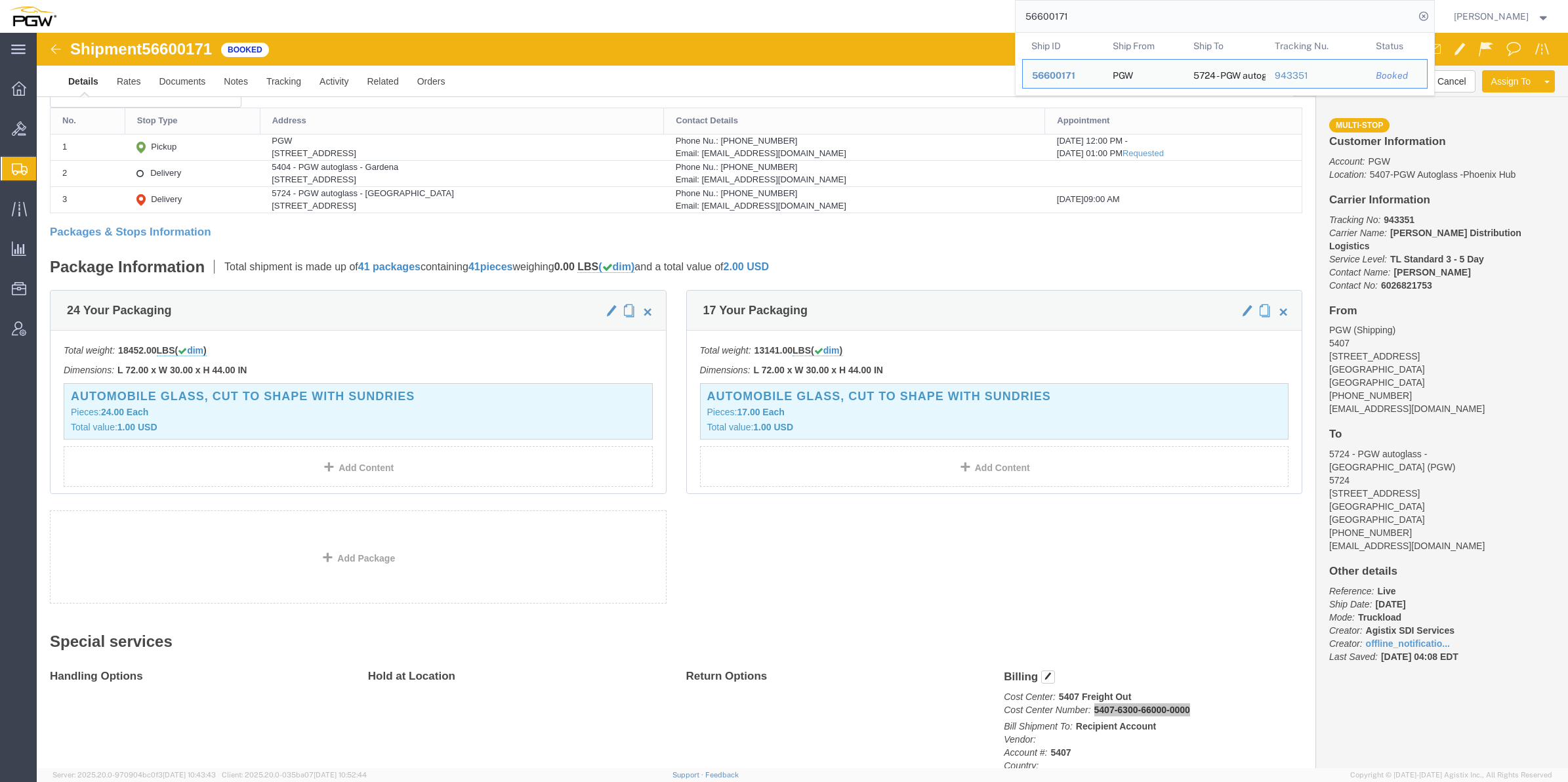
drag, startPoint x: 1056, startPoint y: 19, endPoint x: 972, endPoint y: 8, distance: 84.7
click at [972, 8] on div "56600171 Ship ID Ship From Ship To Tracking Nu. Status Ship ID 56600171 Ship Fr…" at bounding box center [751, 16] width 1370 height 33
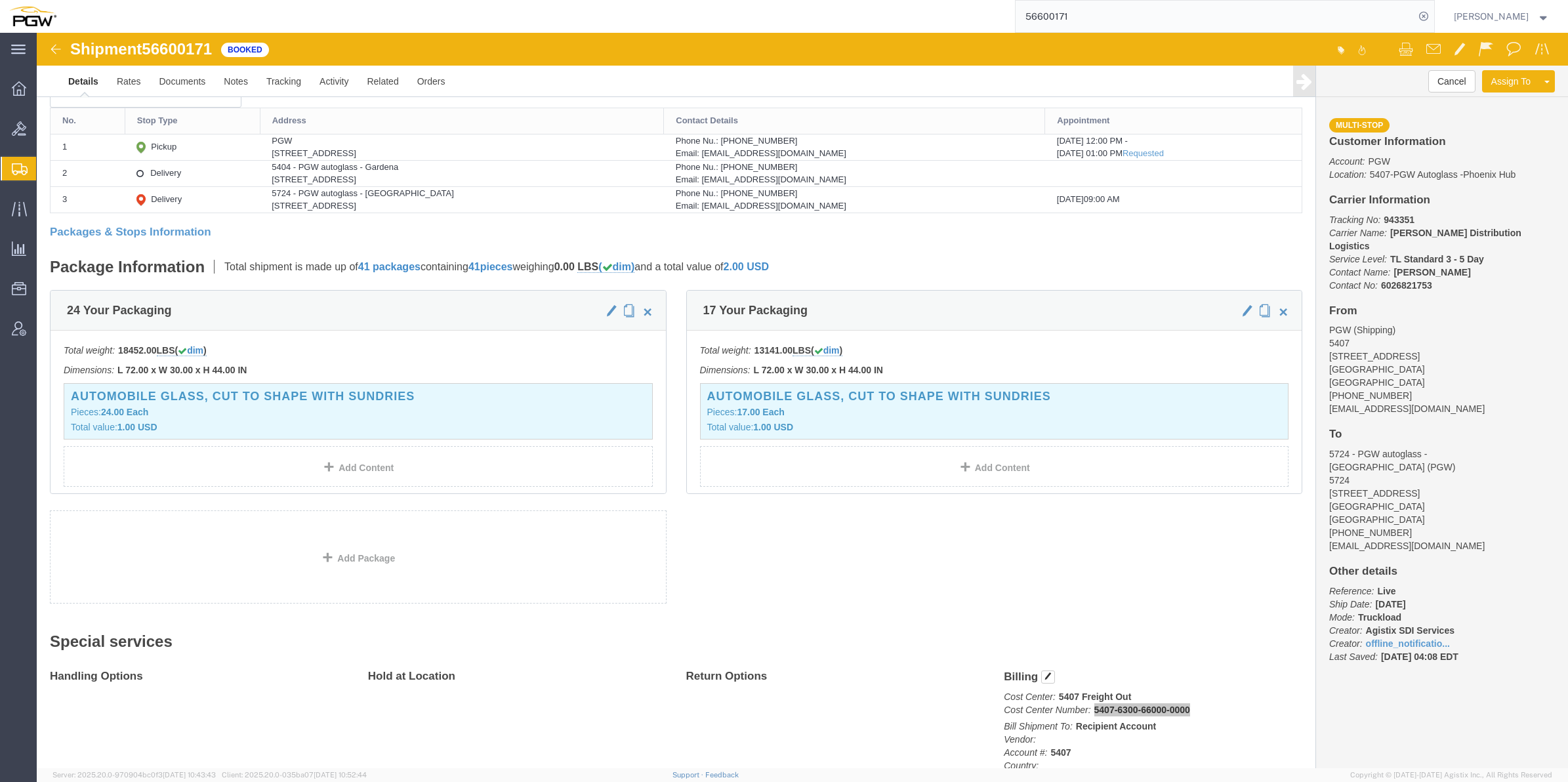
paste input "527534"
type input "56527534"
click b "5407-6300-66000-0000"
drag, startPoint x: 1079, startPoint y: 679, endPoint x: 1159, endPoint y: 674, distance: 80.2
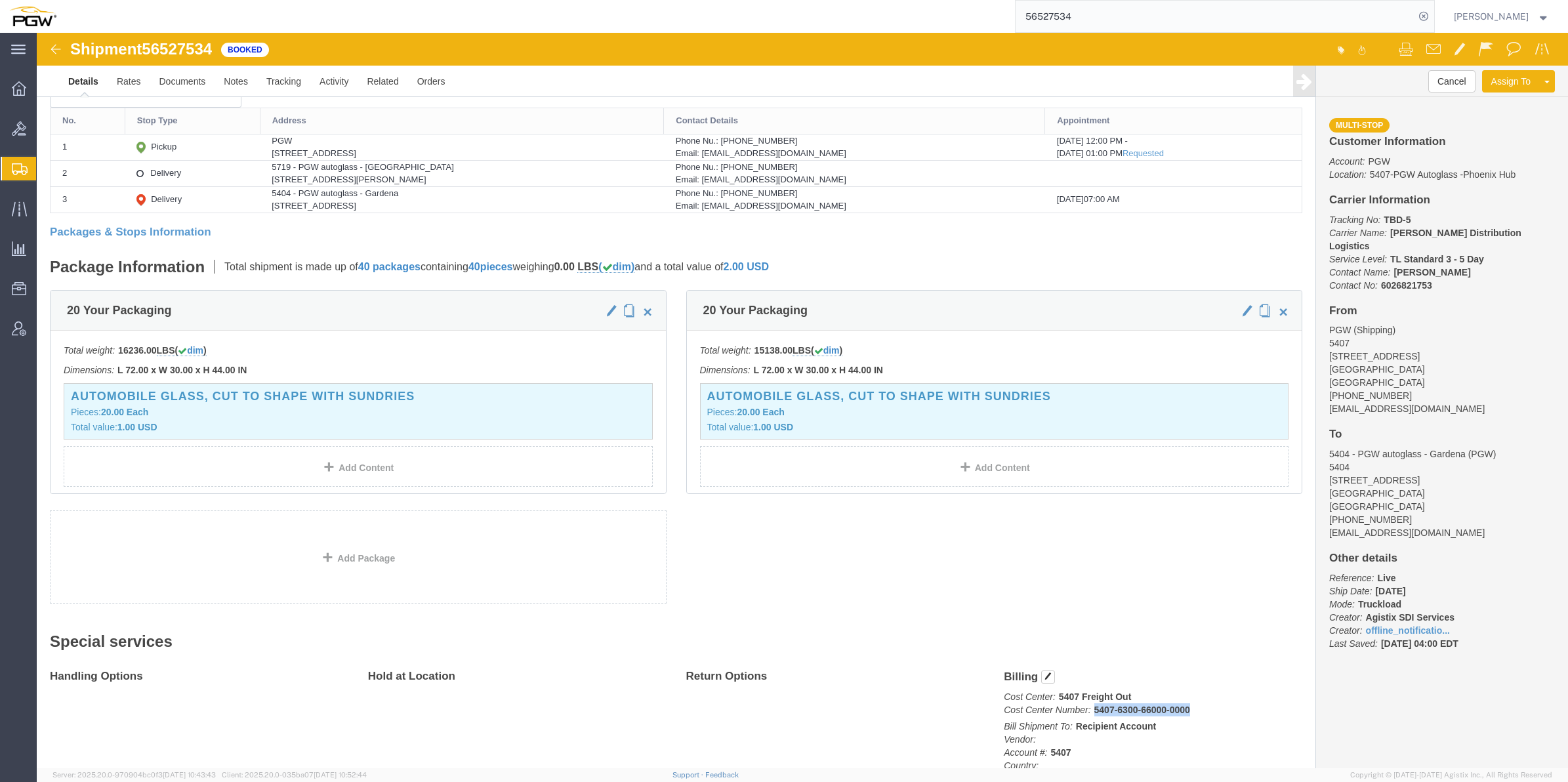
click p "Cost Center: 5407 Freight Out Cost Center Number: 5407-6300-66000-0000"
drag, startPoint x: 1159, startPoint y: 674, endPoint x: 1138, endPoint y: 679, distance: 21.6
copy b "5407-6300-66000-0000"
